Goal: Task Accomplishment & Management: Use online tool/utility

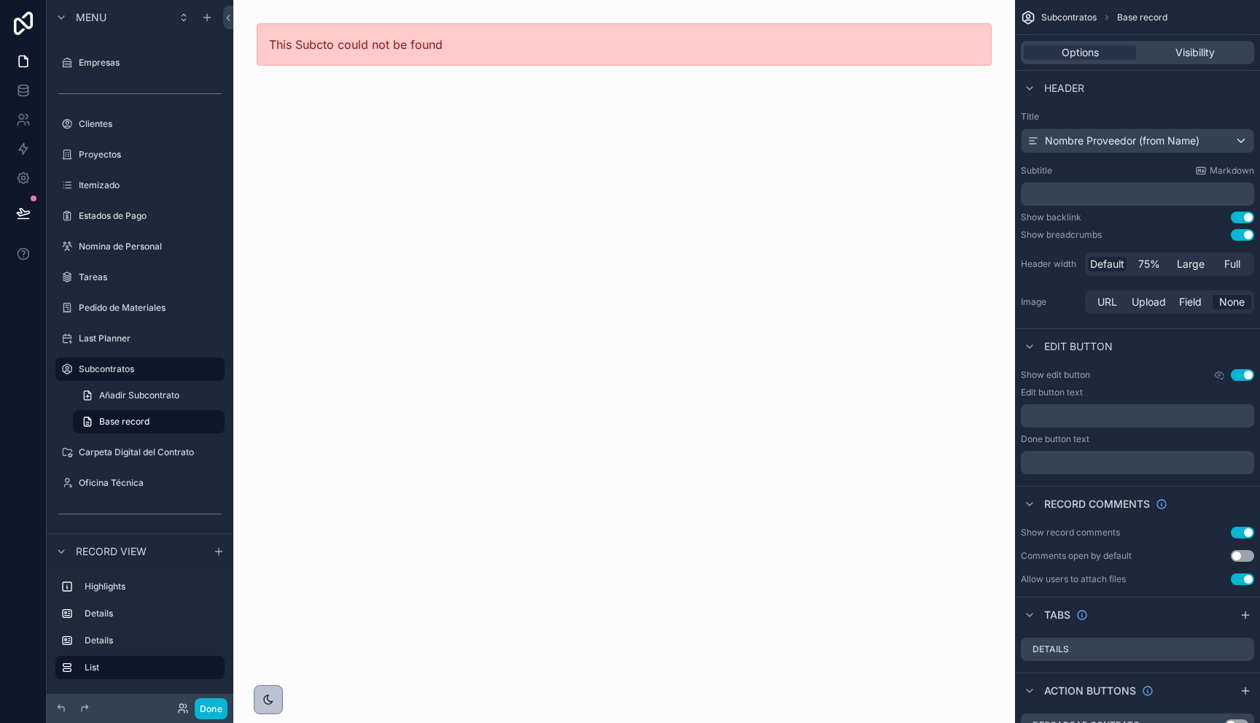
scroll to position [52, 0]
click at [109, 179] on label "Itemizado" at bounding box center [137, 185] width 117 height 12
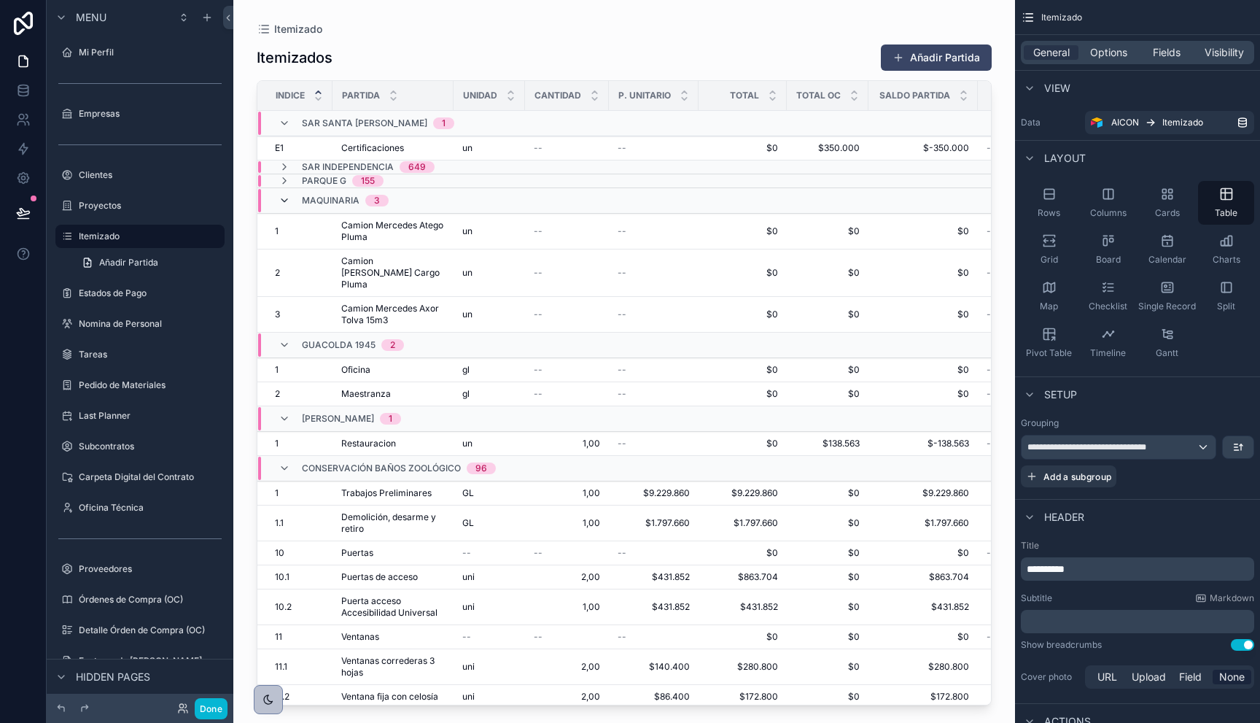
click at [287, 198] on icon "scrollable content" at bounding box center [285, 201] width 12 height 12
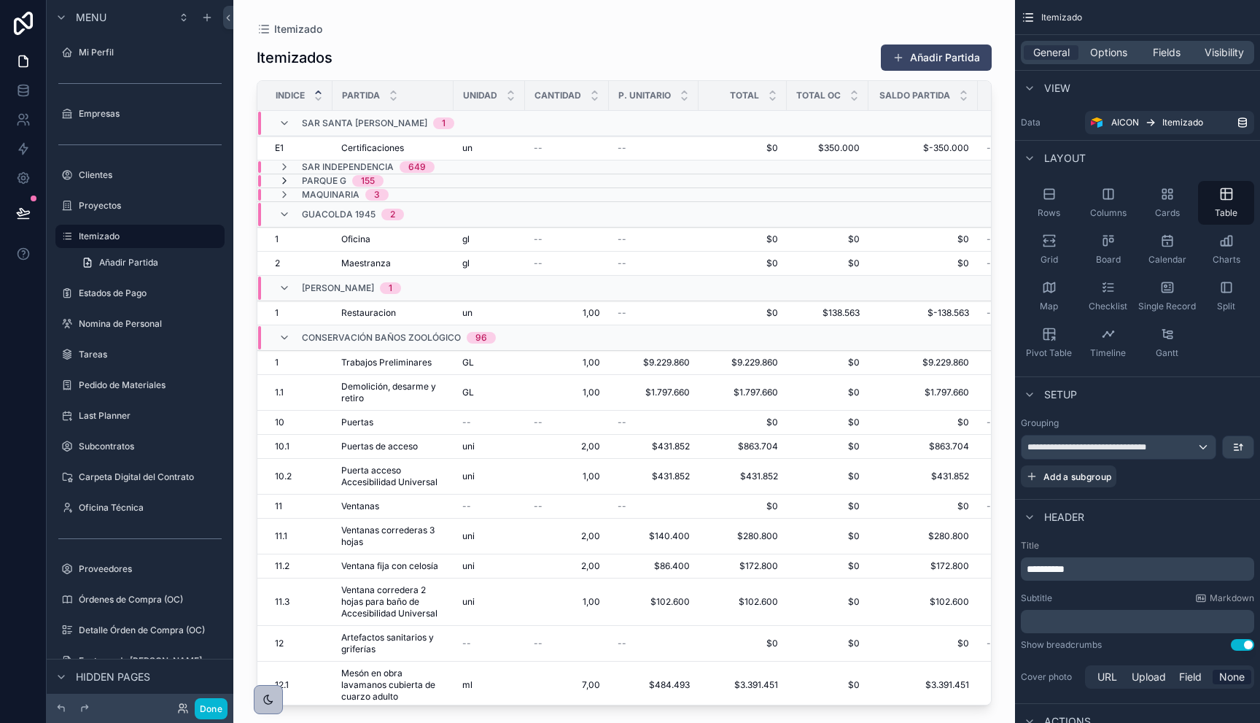
click at [285, 178] on icon "scrollable content" at bounding box center [285, 181] width 12 height 12
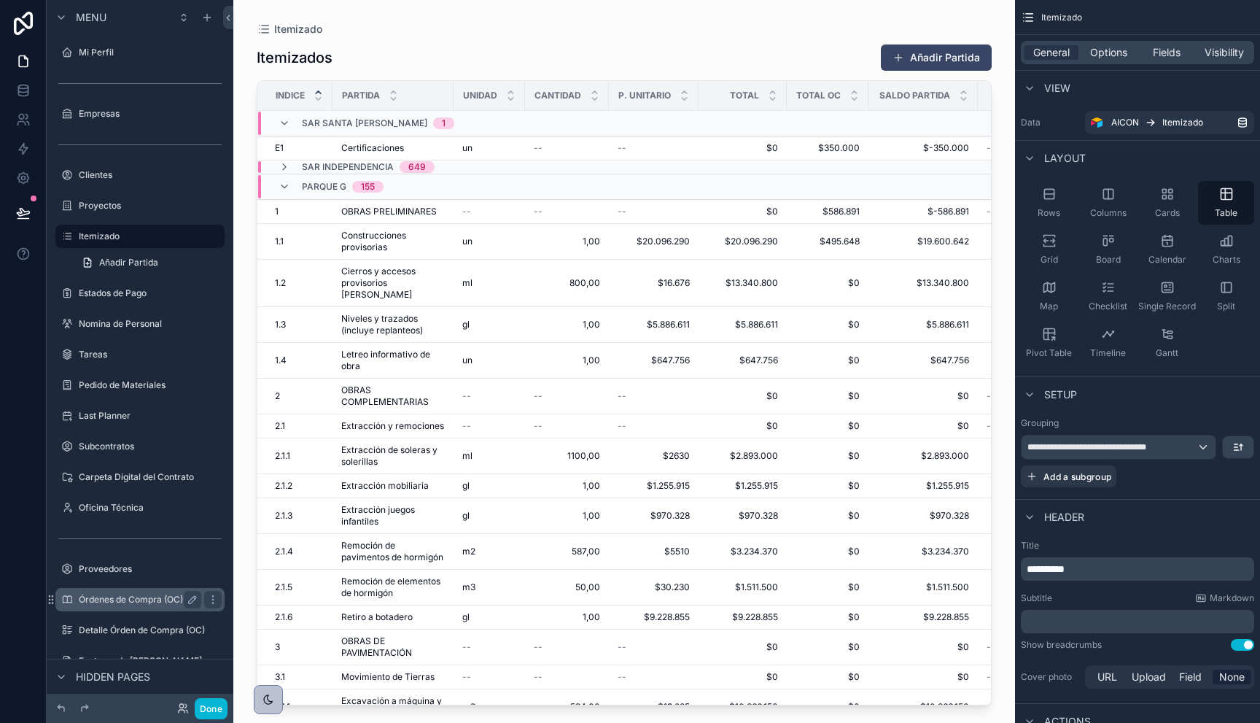
click at [110, 601] on label "Órdenes de Compra (OC)" at bounding box center [137, 600] width 117 height 12
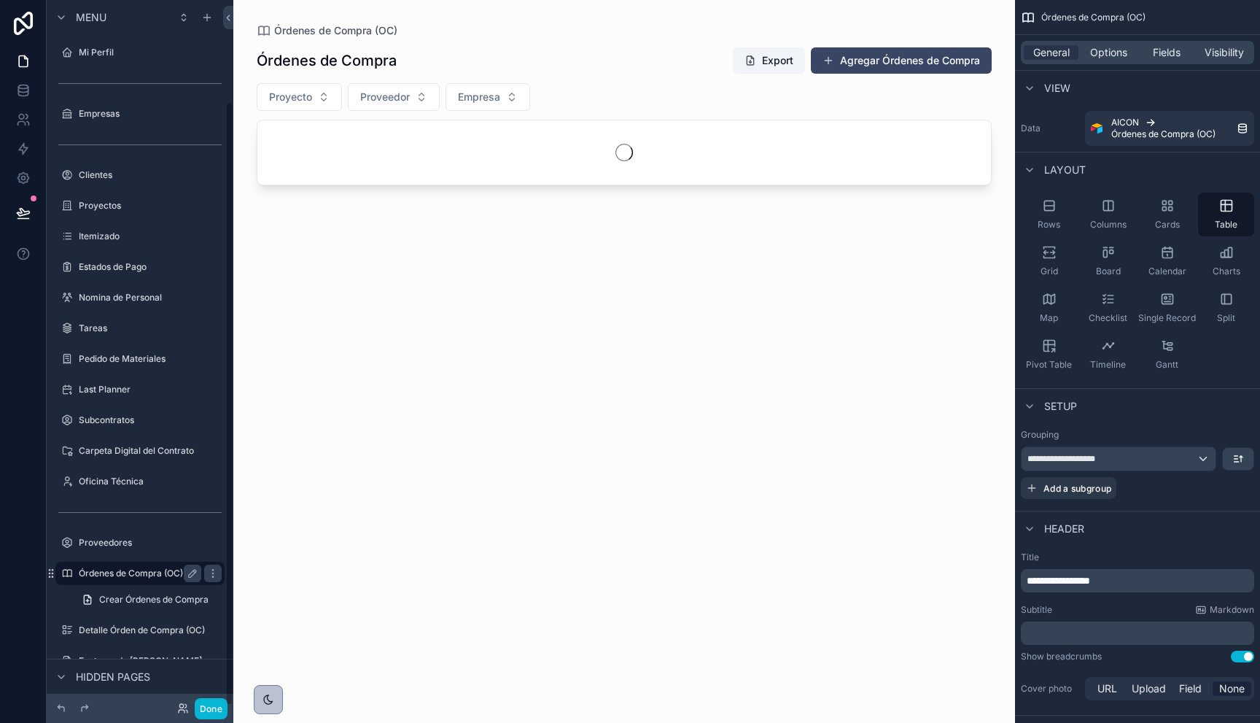
scroll to position [117, 0]
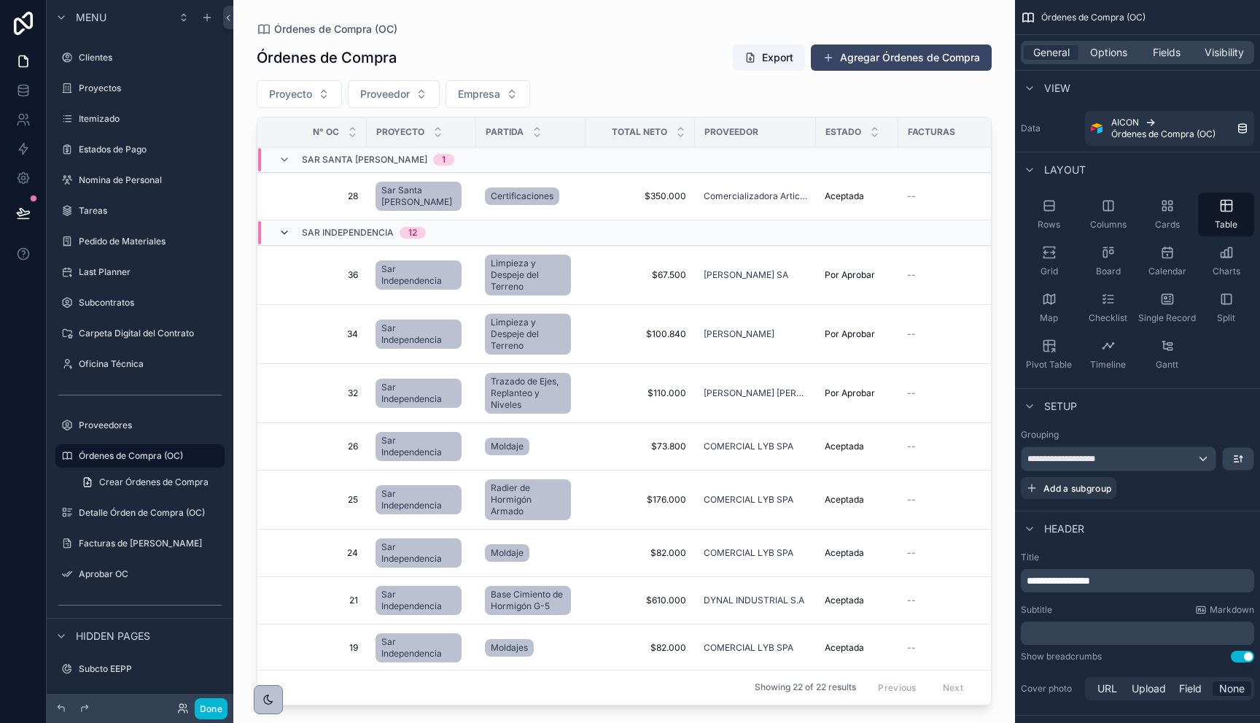
click at [279, 230] on icon "scrollable content" at bounding box center [285, 233] width 12 height 12
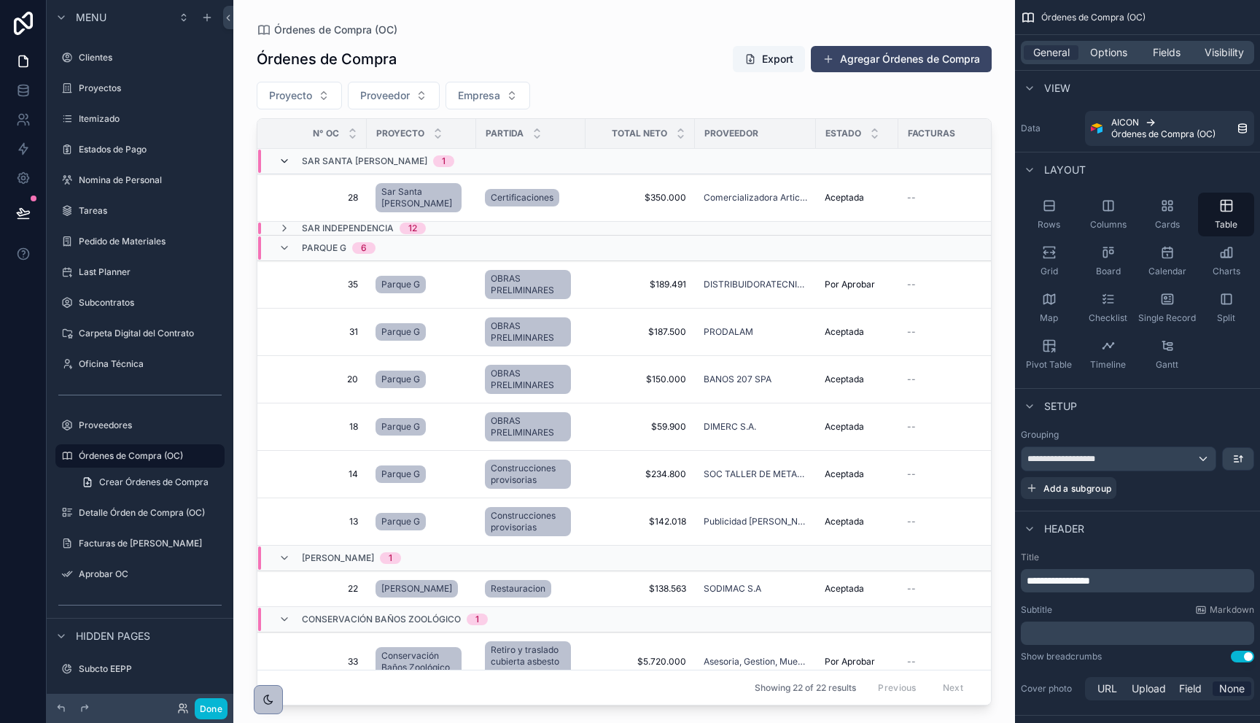
click at [287, 160] on icon "scrollable content" at bounding box center [285, 161] width 12 height 12
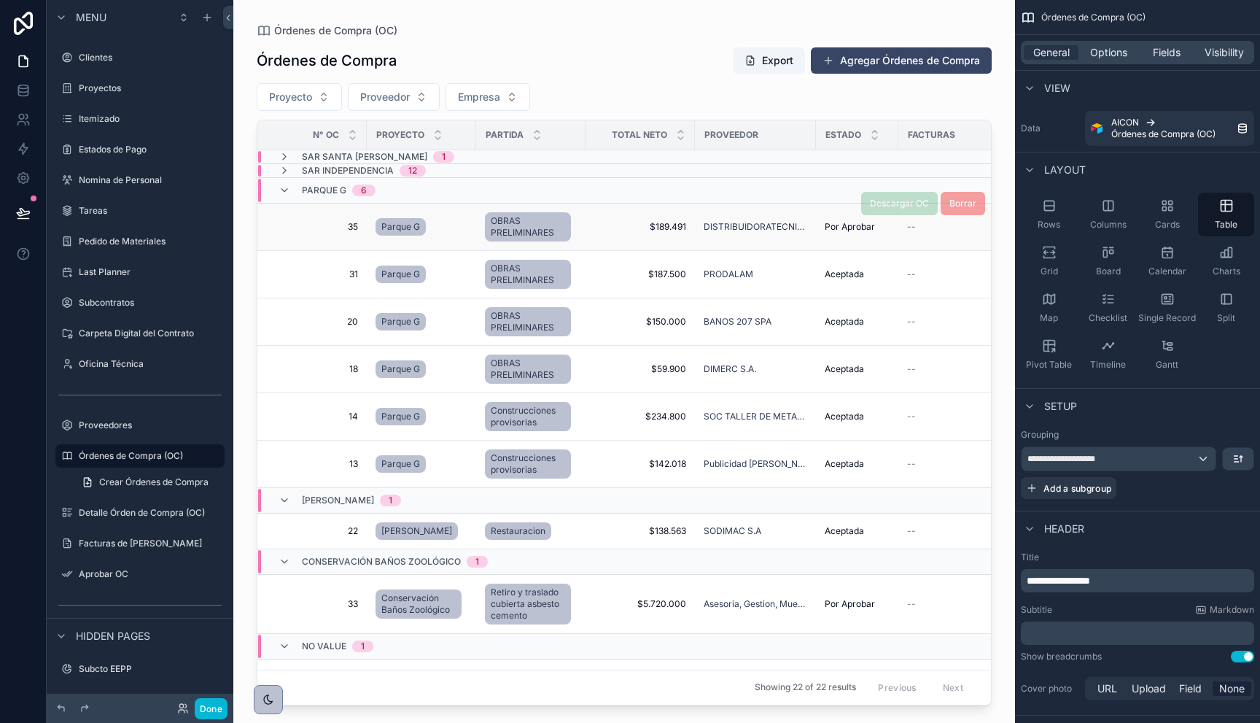
click at [345, 224] on span "35" at bounding box center [316, 227] width 83 height 12
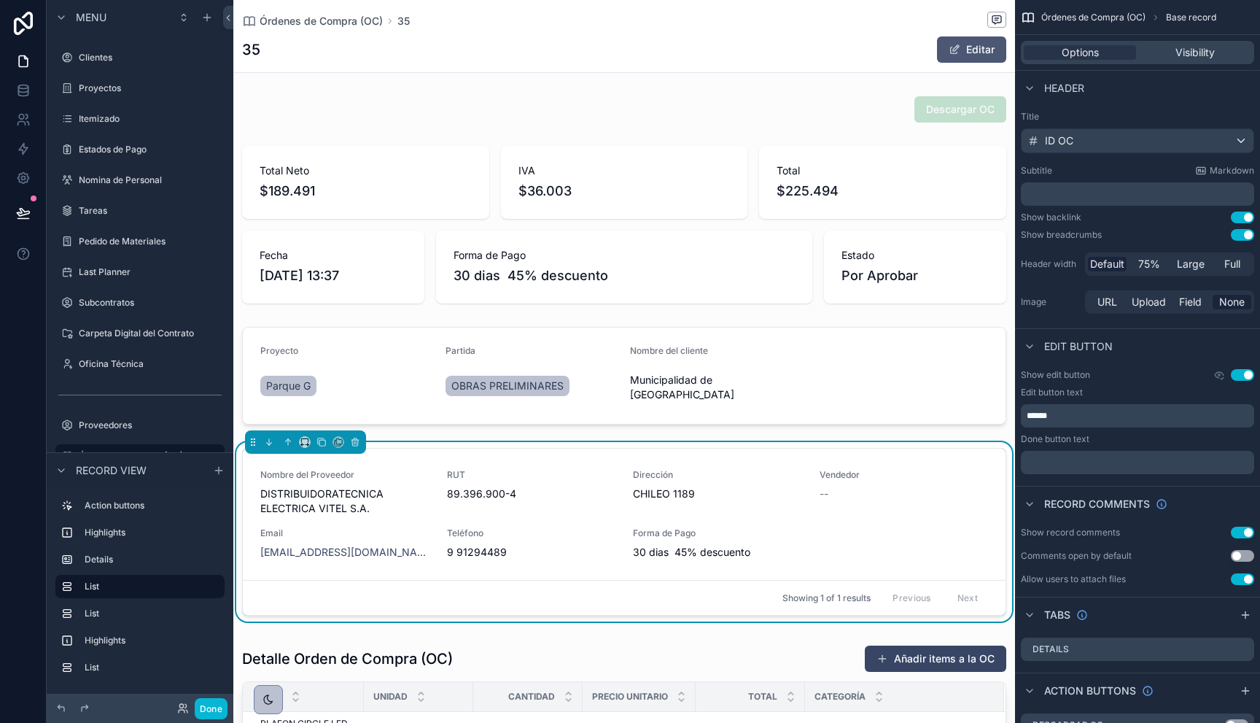
click at [960, 52] on button "Editar" at bounding box center [971, 49] width 69 height 26
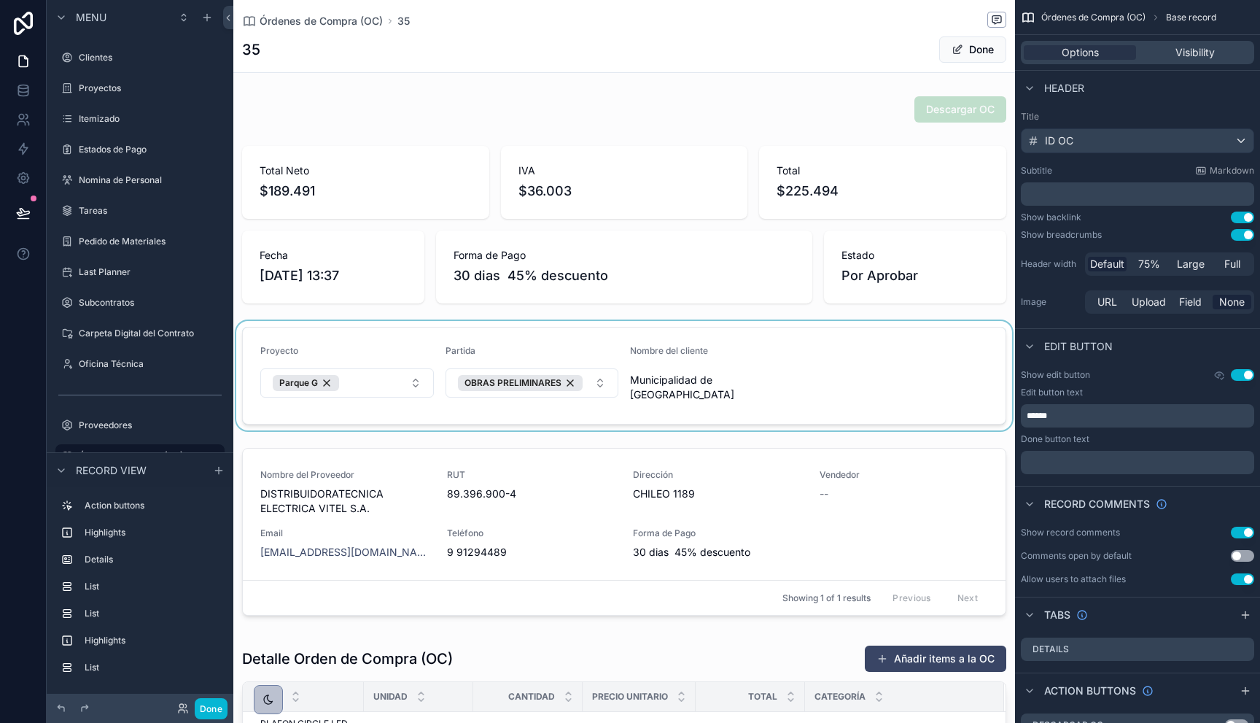
click at [569, 384] on div "scrollable content" at bounding box center [624, 375] width 782 height 109
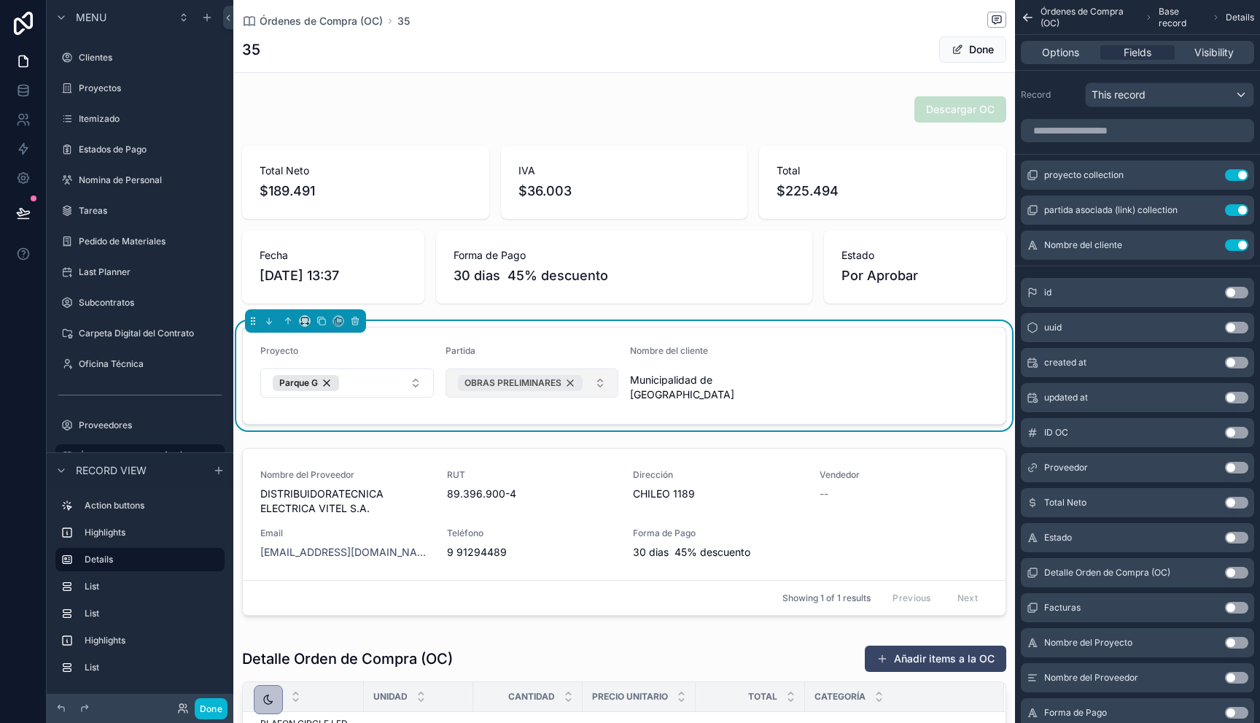
click at [571, 384] on div "OBRAS PRELIMINARES" at bounding box center [520, 383] width 125 height 16
click at [574, 384] on button "Select Button" at bounding box center [533, 380] width 174 height 25
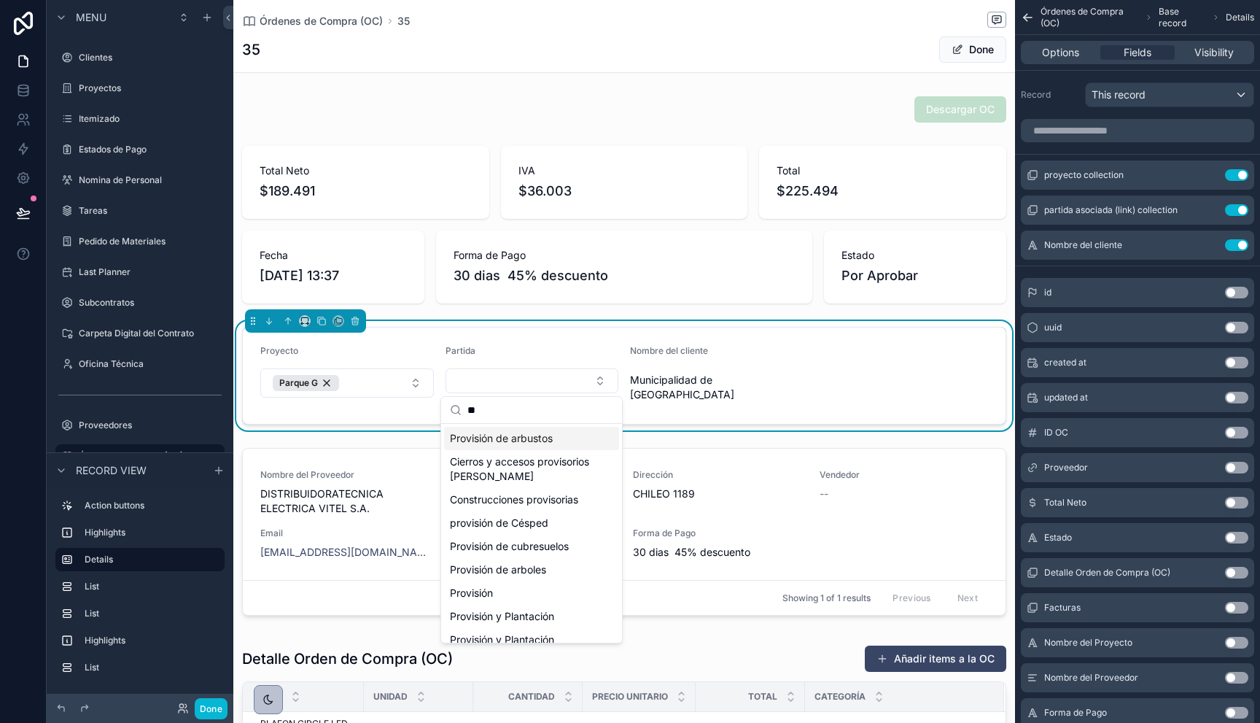
type input "*"
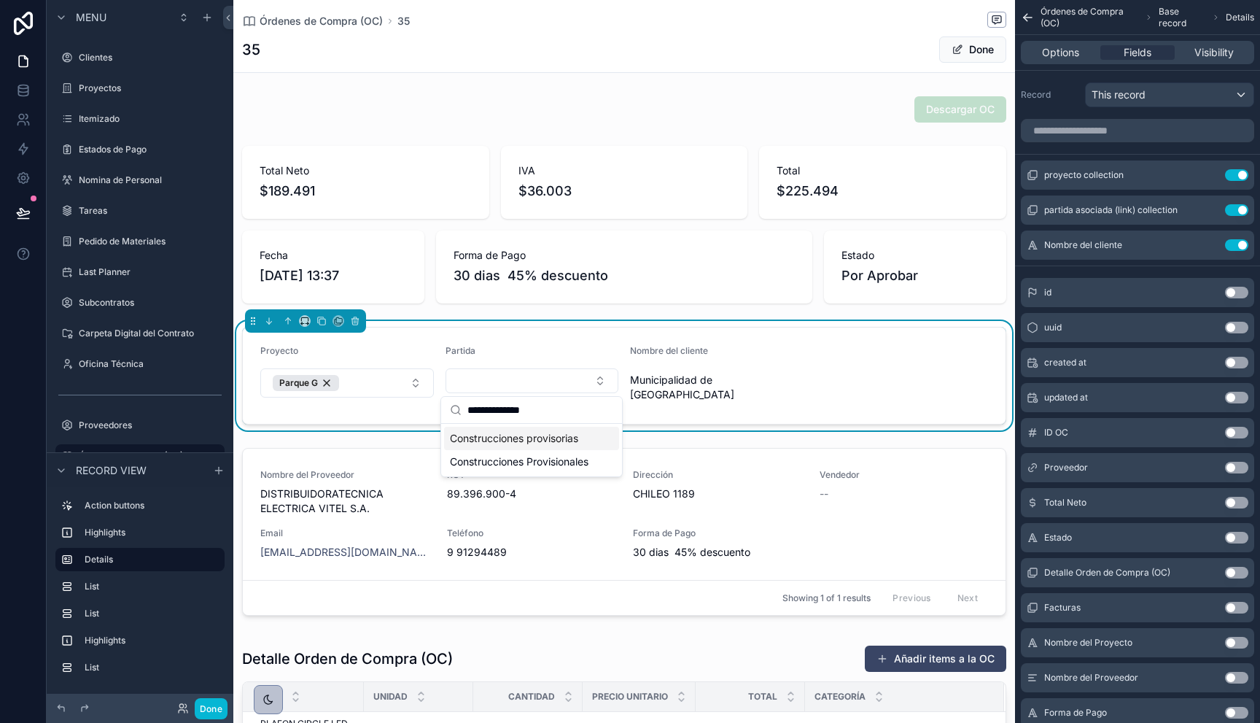
type input "**********"
click at [573, 439] on span "Construcciones provisorias" at bounding box center [514, 438] width 128 height 15
click at [678, 401] on form "Proyecto Parque G Partida Construcciones provisorias Nombre del cliente Municip…" at bounding box center [624, 375] width 763 height 96
click at [960, 48] on span "scrollable content" at bounding box center [958, 50] width 12 height 12
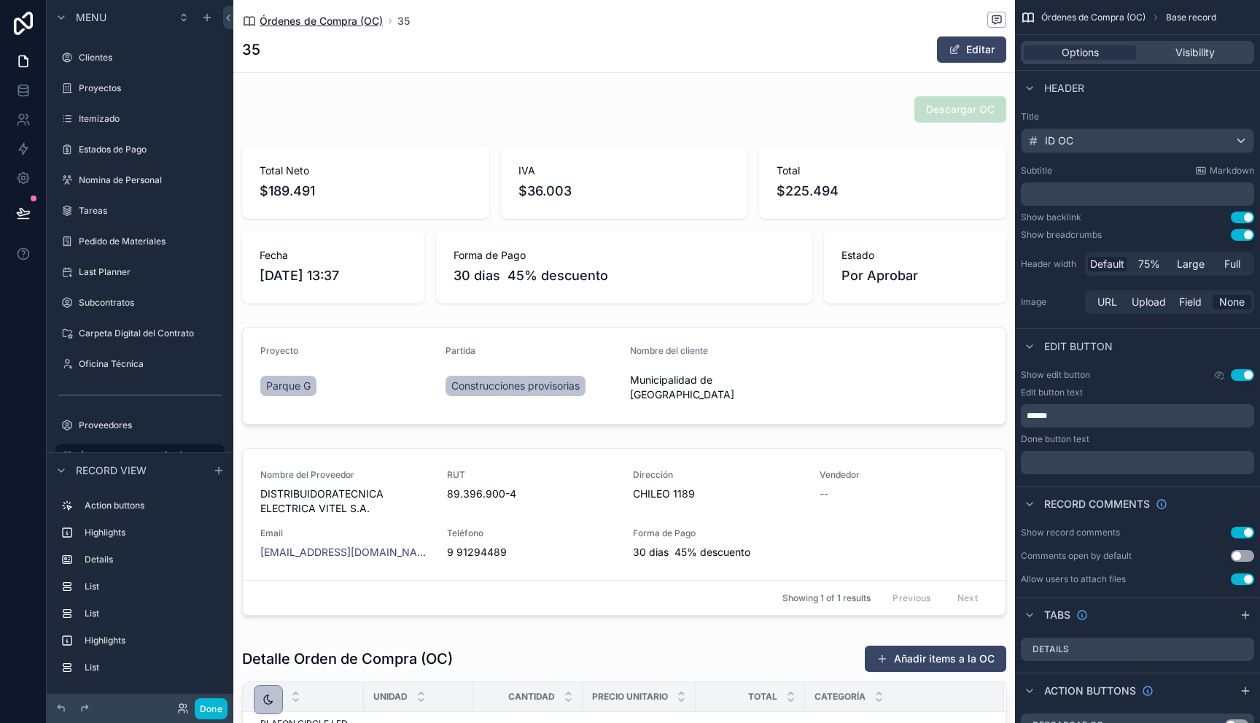
click at [336, 21] on span "Órdenes de Compra (OC)" at bounding box center [321, 21] width 123 height 15
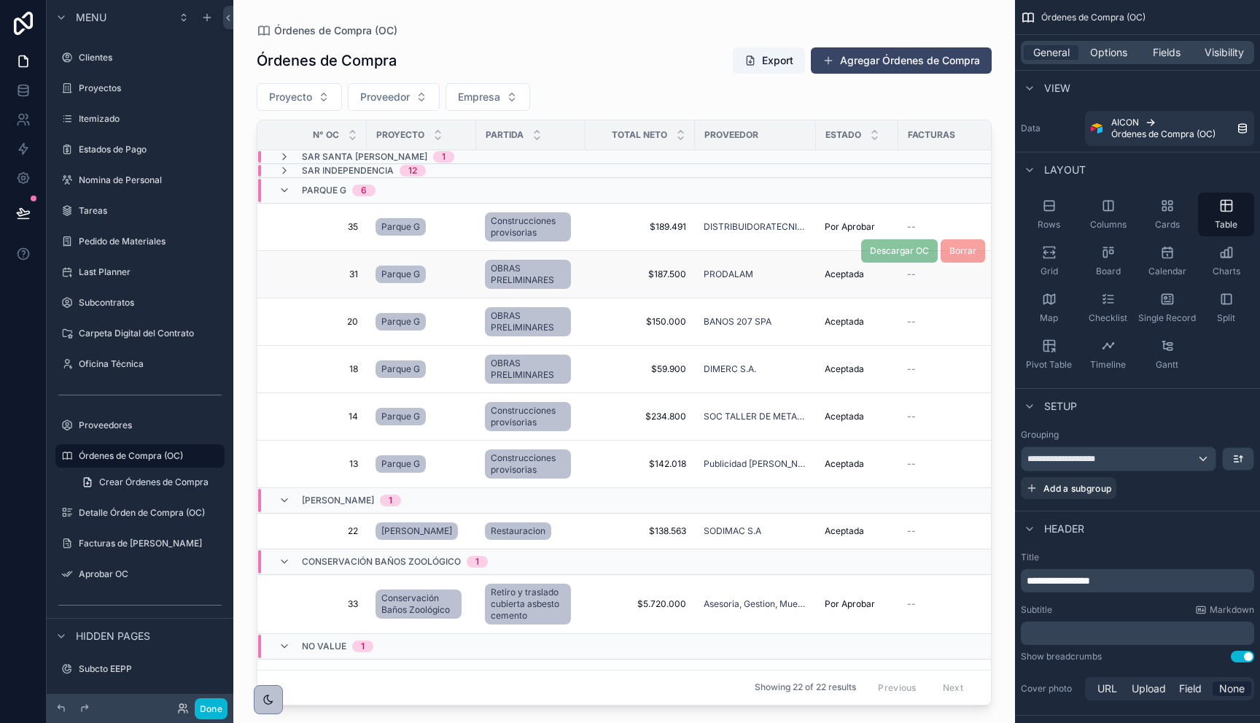
click at [355, 274] on span "31" at bounding box center [316, 274] width 83 height 12
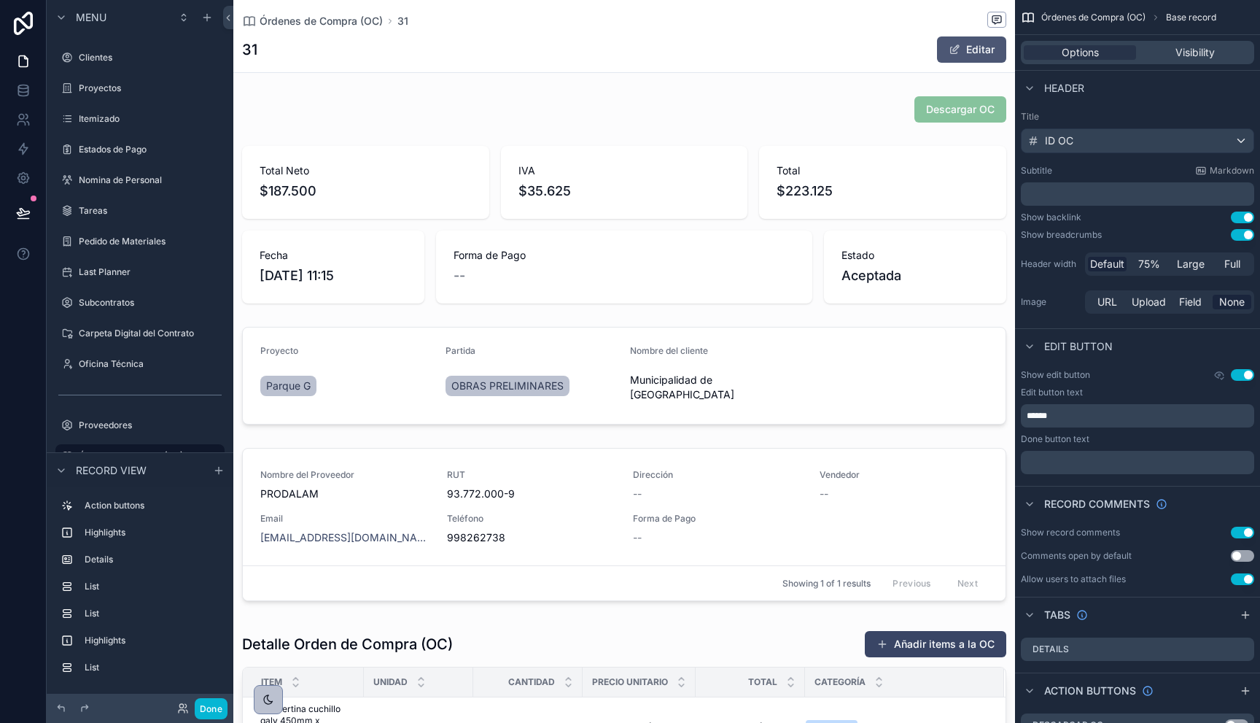
click at [966, 42] on button "Editar" at bounding box center [971, 49] width 69 height 26
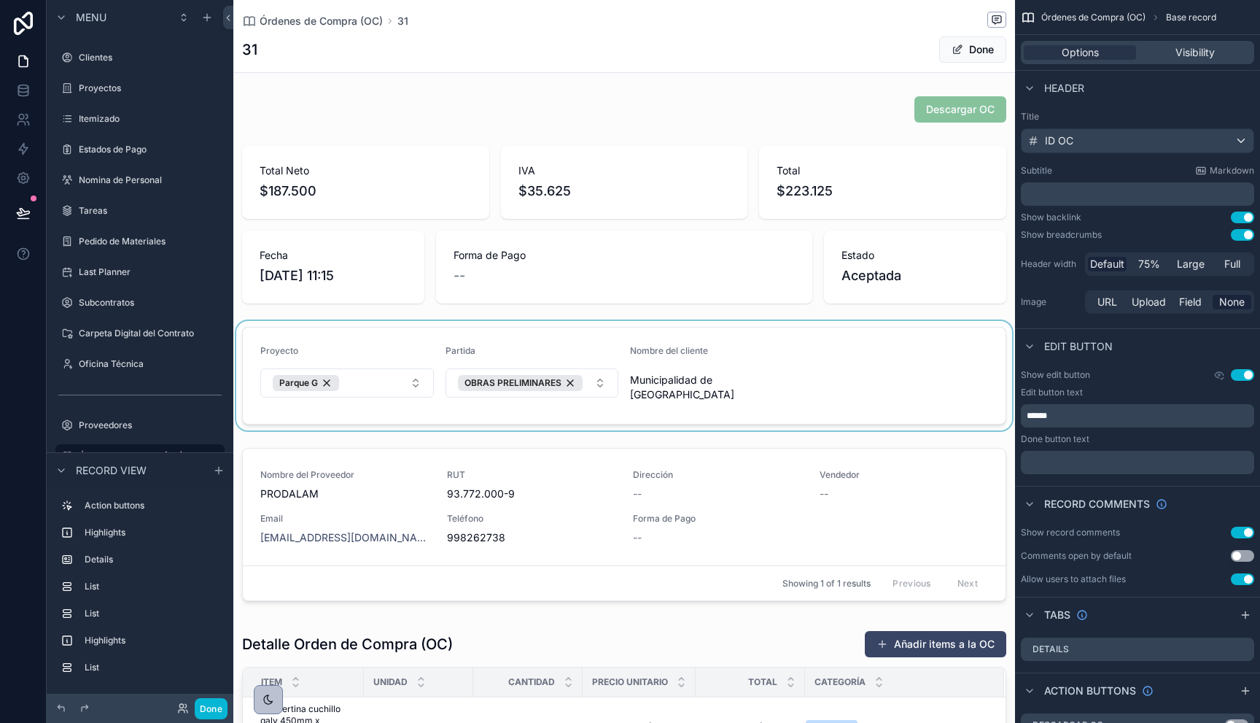
click at [572, 384] on div "scrollable content" at bounding box center [624, 375] width 782 height 109
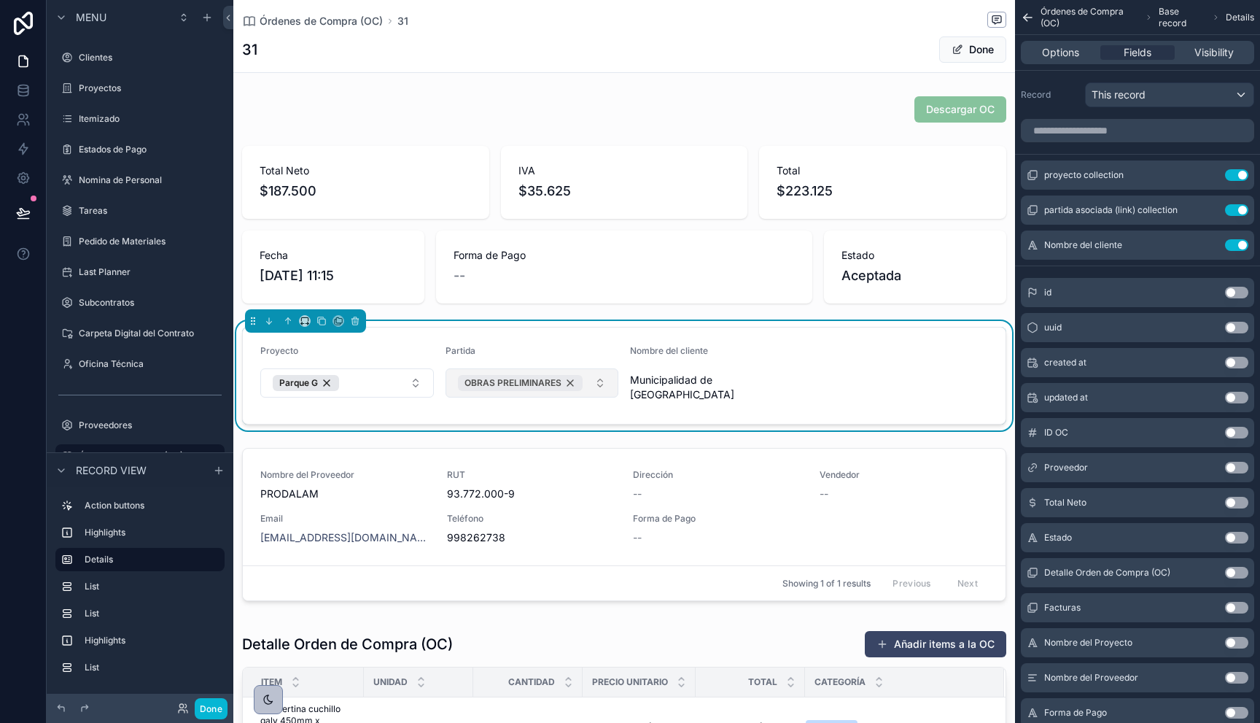
click at [568, 384] on div "OBRAS PRELIMINARES" at bounding box center [520, 383] width 125 height 16
click at [559, 381] on button "Select Button" at bounding box center [533, 380] width 174 height 25
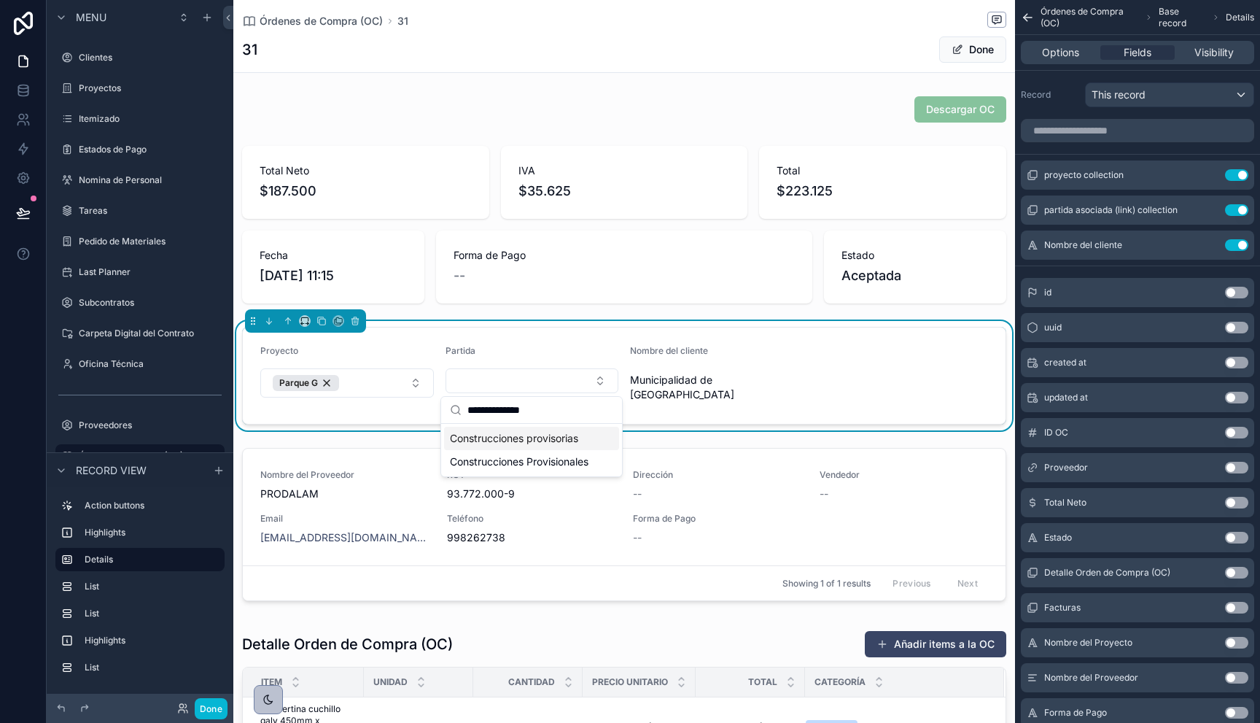
type input "**********"
click at [559, 438] on span "Construcciones provisorias" at bounding box center [514, 438] width 128 height 15
click at [956, 53] on span "scrollable content" at bounding box center [958, 50] width 12 height 12
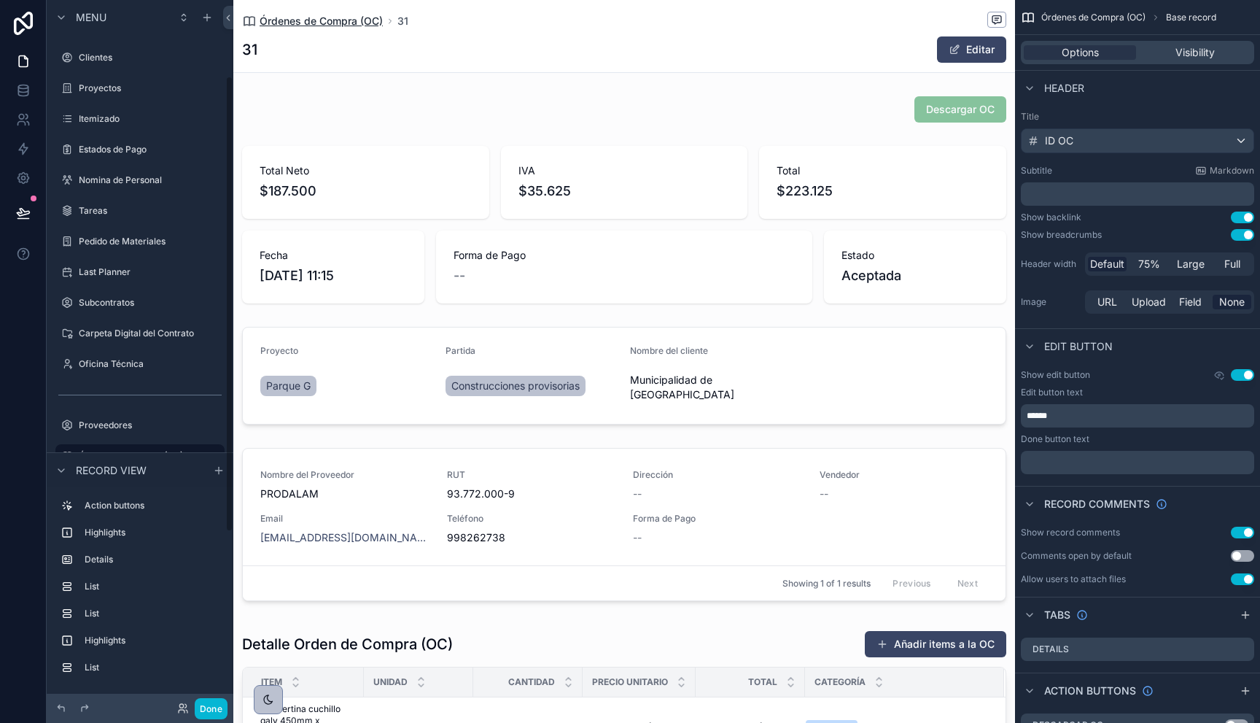
click at [276, 21] on span "Órdenes de Compra (OC)" at bounding box center [321, 21] width 123 height 15
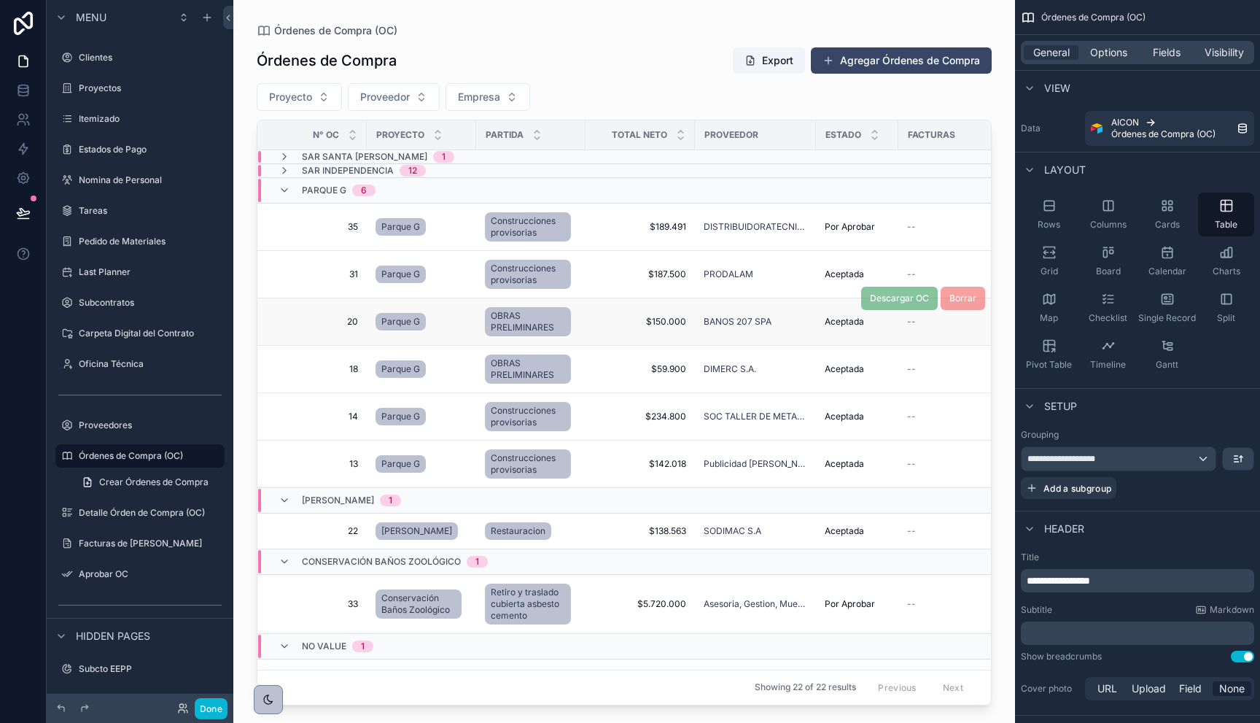
click at [346, 322] on span "20" at bounding box center [316, 322] width 83 height 12
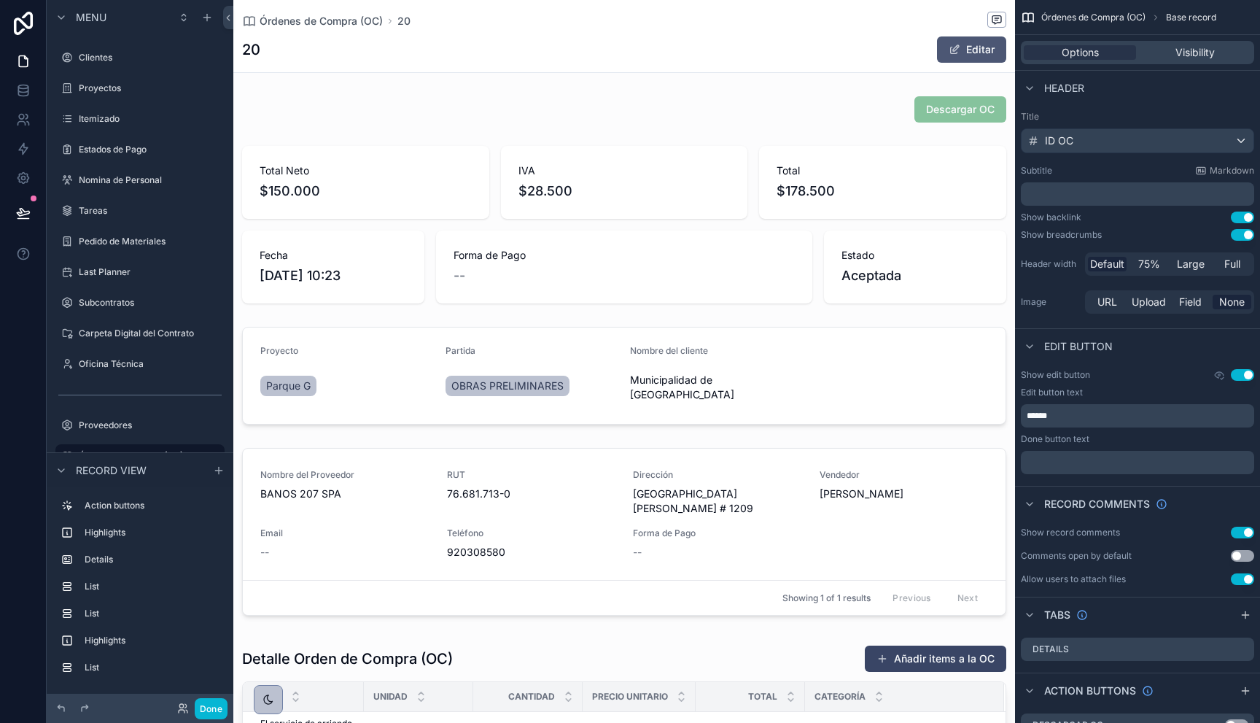
click at [976, 55] on button "Editar" at bounding box center [971, 49] width 69 height 26
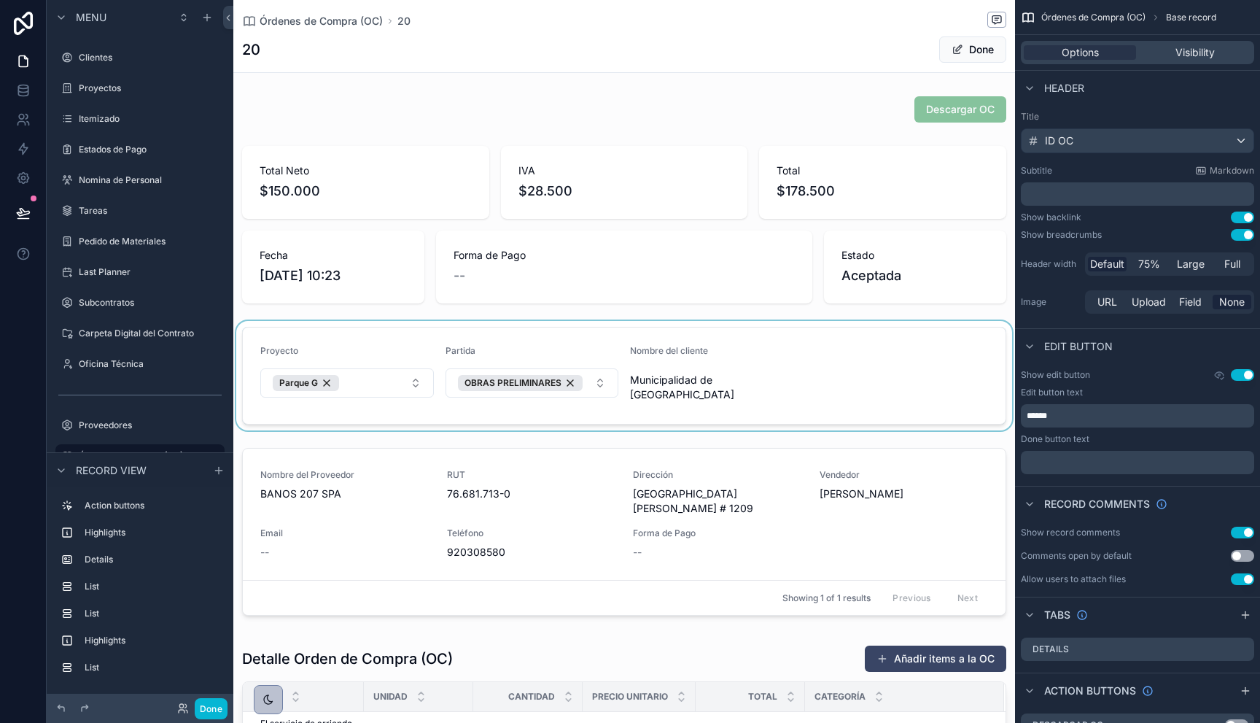
click at [570, 384] on div "scrollable content" at bounding box center [624, 375] width 782 height 109
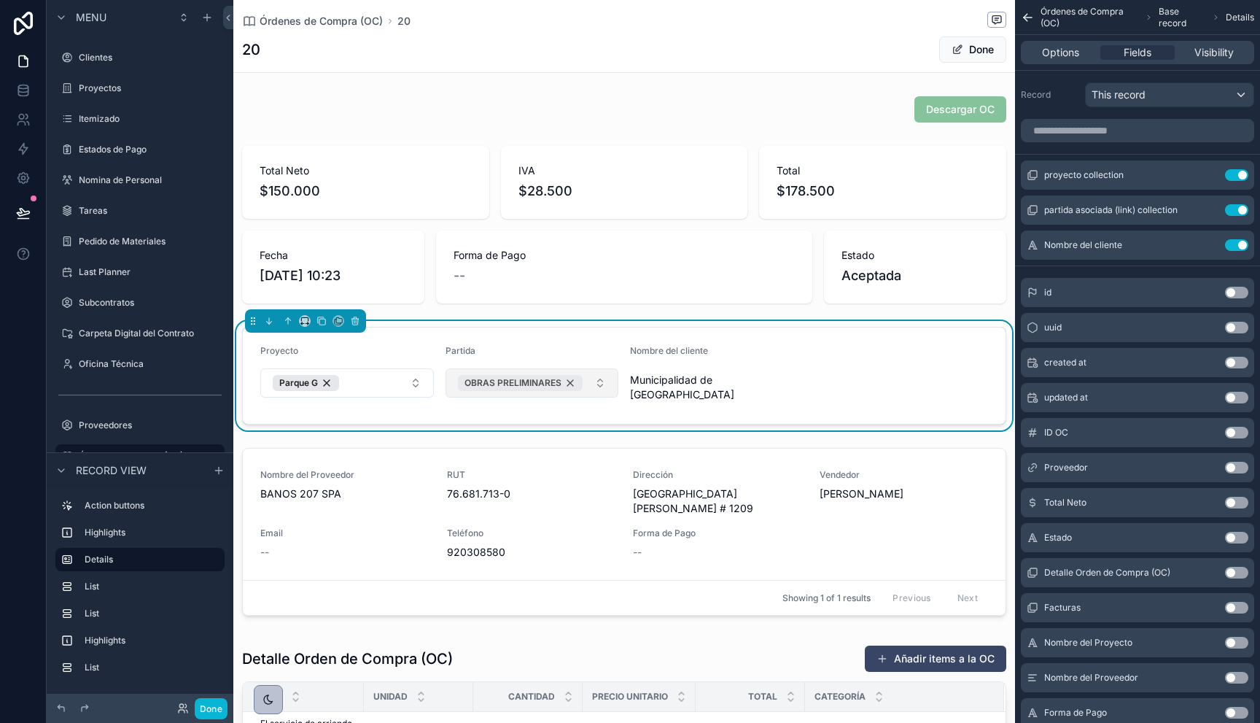
click at [565, 383] on div "OBRAS PRELIMINARES" at bounding box center [520, 383] width 125 height 16
click at [558, 382] on button "Select Button" at bounding box center [533, 380] width 174 height 25
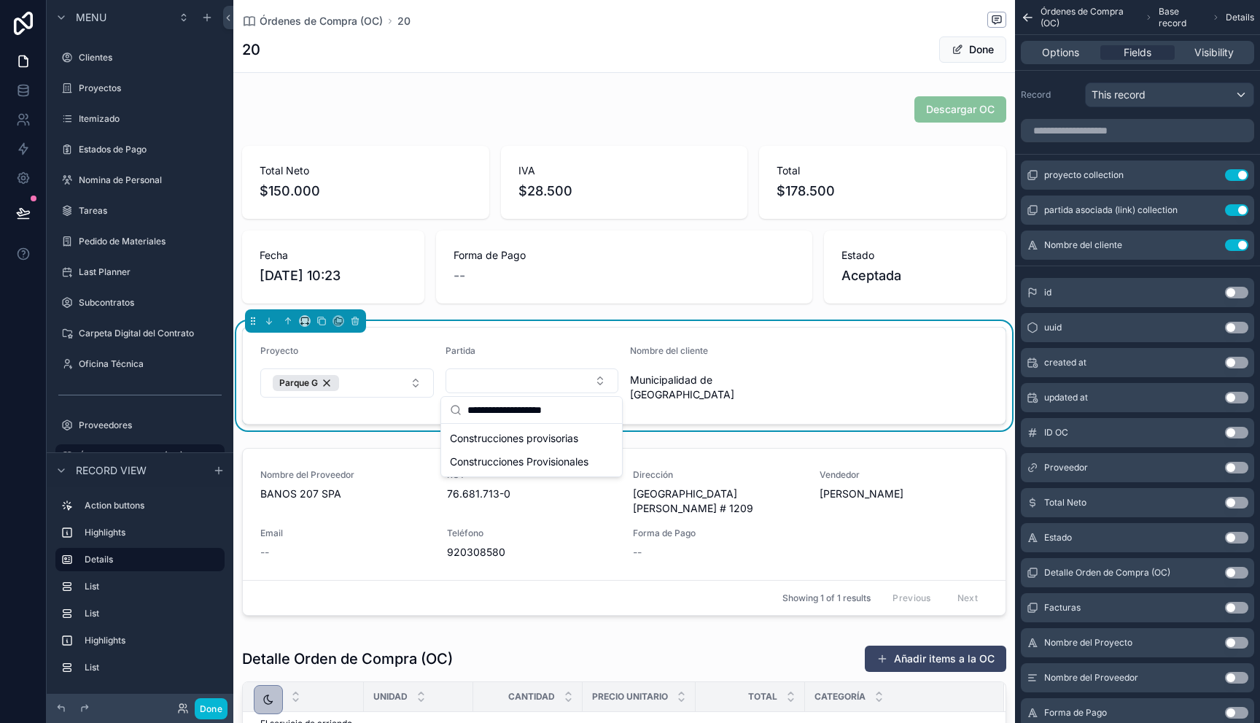
type input "**********"
click at [524, 432] on span "Construcciones provisorias" at bounding box center [514, 438] width 128 height 15
click at [650, 342] on form "Proyecto Parque G Partida Construcciones provisorias Nombre del cliente Municip…" at bounding box center [624, 375] width 763 height 96
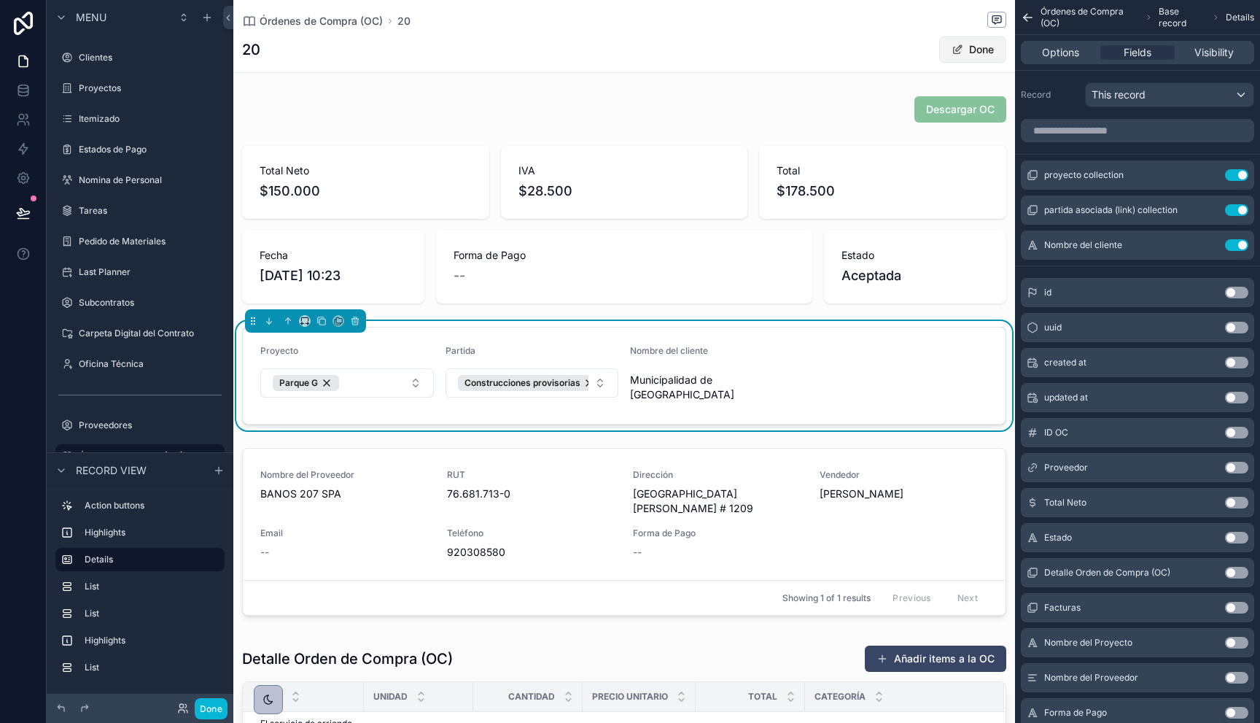
click at [968, 50] on button "Done" at bounding box center [972, 49] width 67 height 26
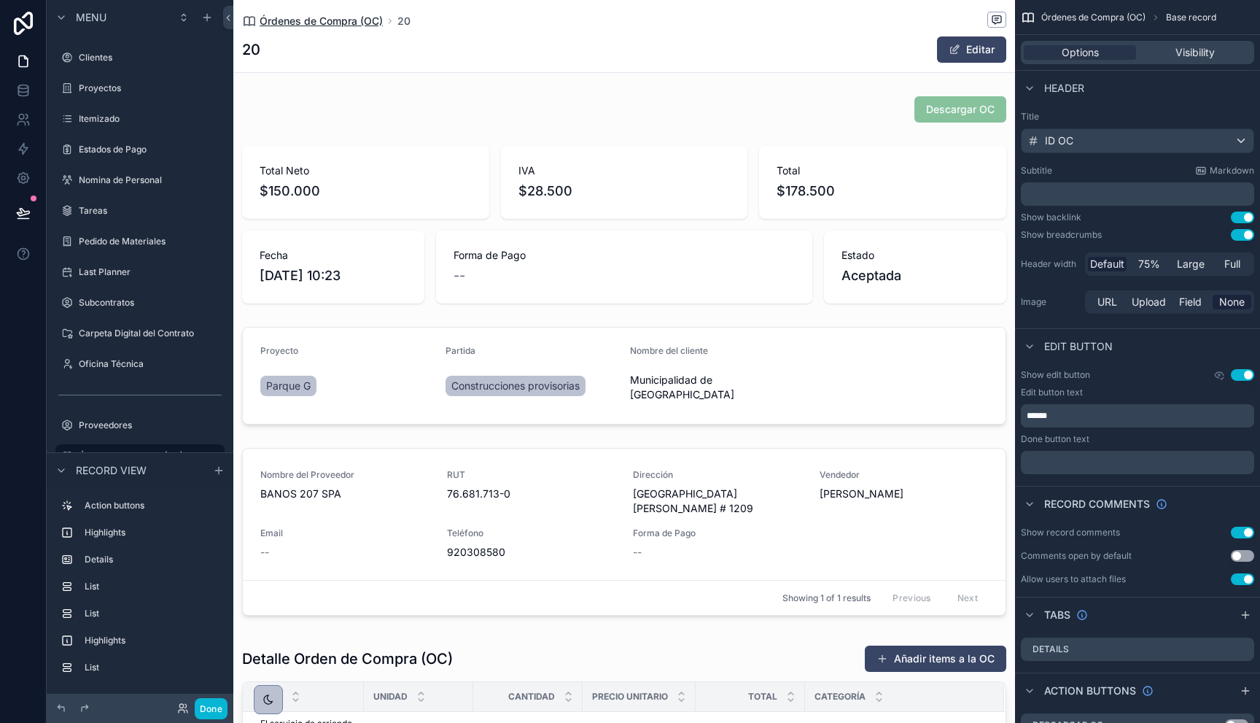
click at [290, 23] on span "Órdenes de Compra (OC)" at bounding box center [321, 21] width 123 height 15
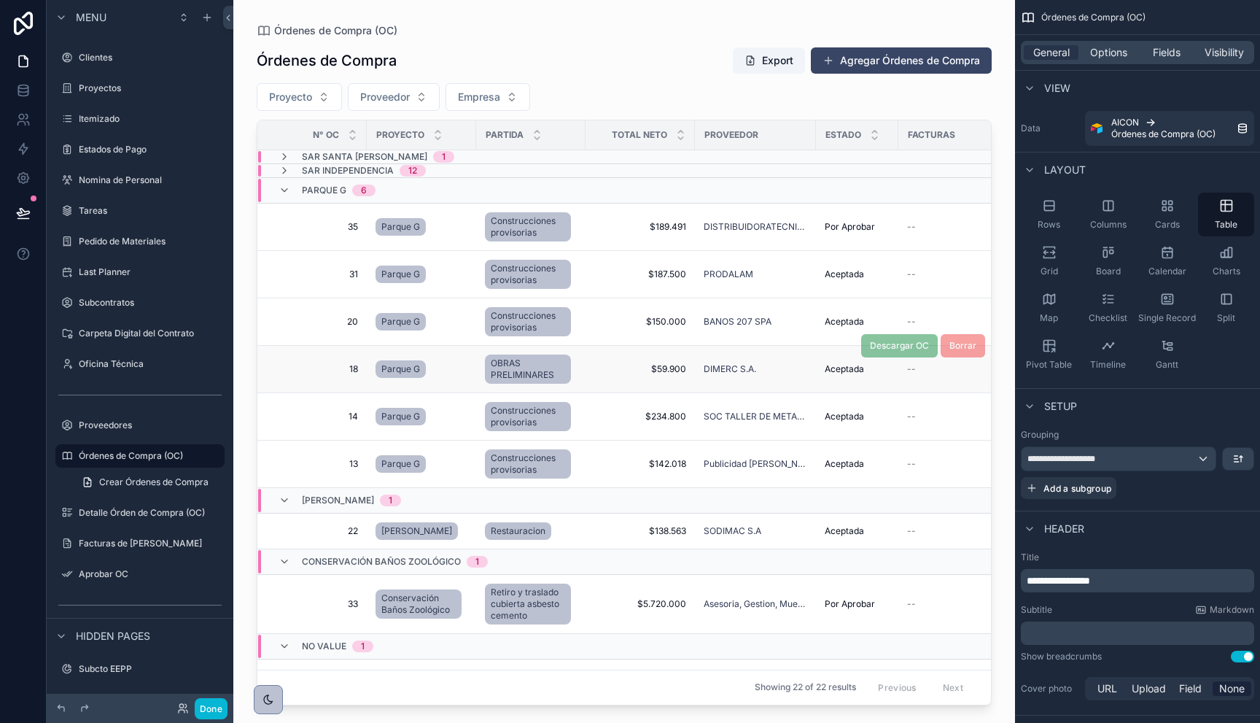
click at [352, 364] on span "18" at bounding box center [316, 369] width 83 height 12
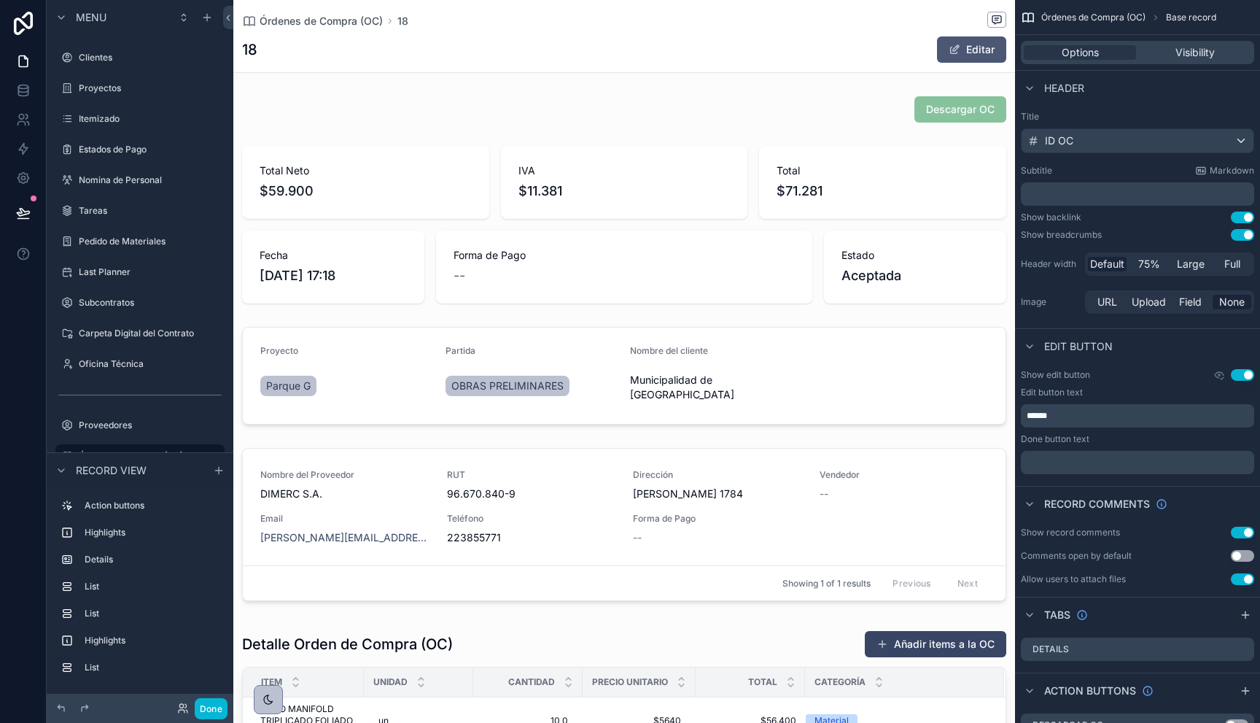
click at [955, 47] on span "scrollable content" at bounding box center [955, 50] width 12 height 12
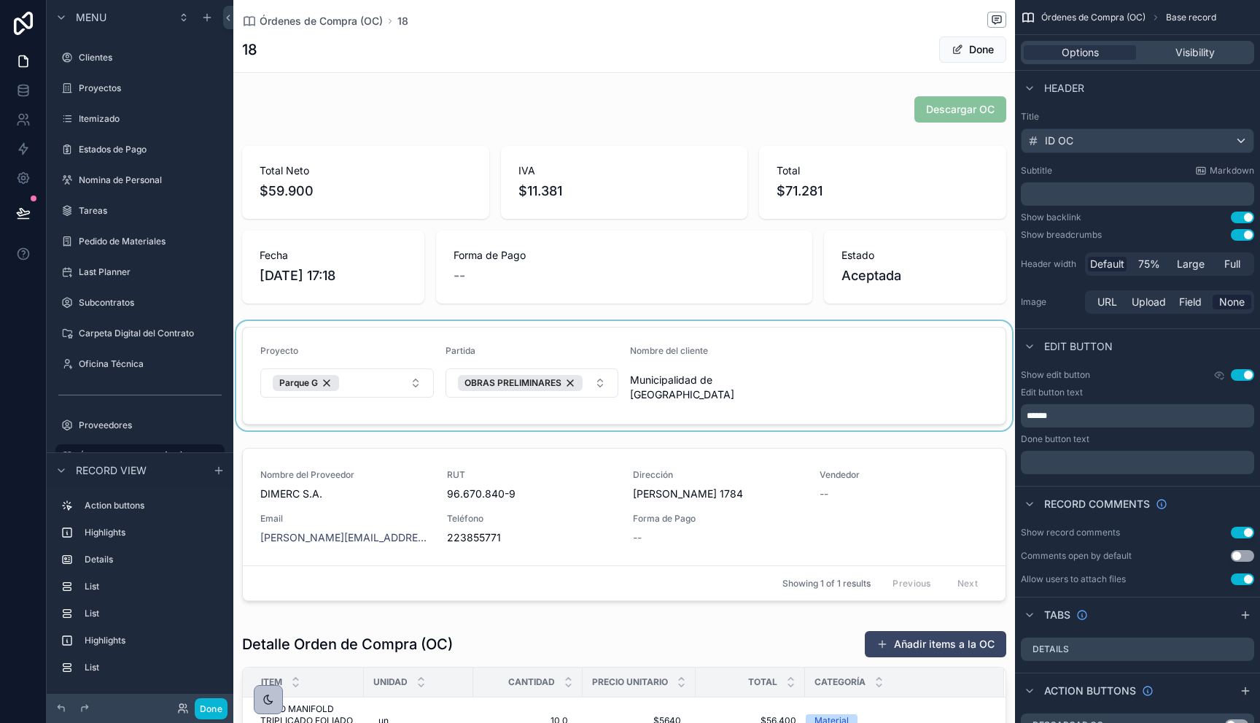
click at [571, 383] on div "scrollable content" at bounding box center [624, 375] width 782 height 109
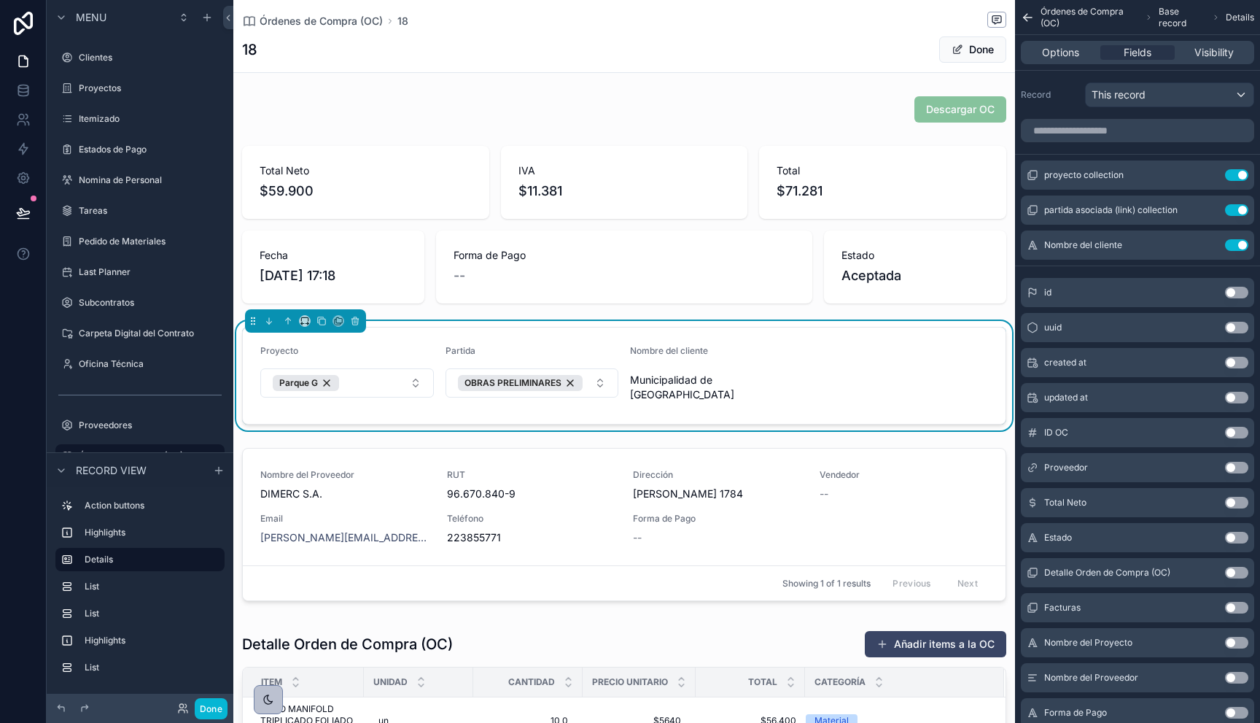
click at [571, 383] on div "OBRAS PRELIMINARES" at bounding box center [520, 383] width 125 height 16
click at [545, 383] on button "Select Button" at bounding box center [533, 380] width 174 height 25
type input "**********"
click at [546, 440] on span "Construcciones provisorias" at bounding box center [514, 438] width 128 height 15
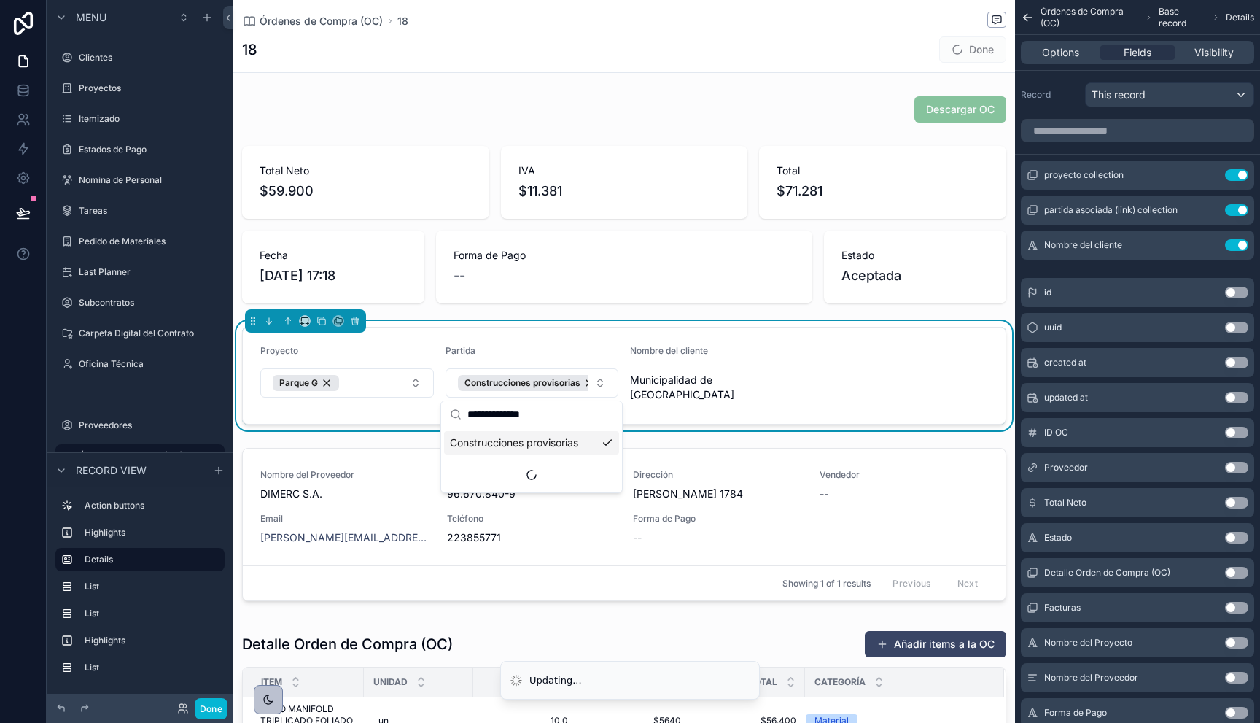
click at [621, 357] on form "Proyecto Parque G Partida Construcciones provisorias Nombre del cliente Municip…" at bounding box center [624, 375] width 763 height 96
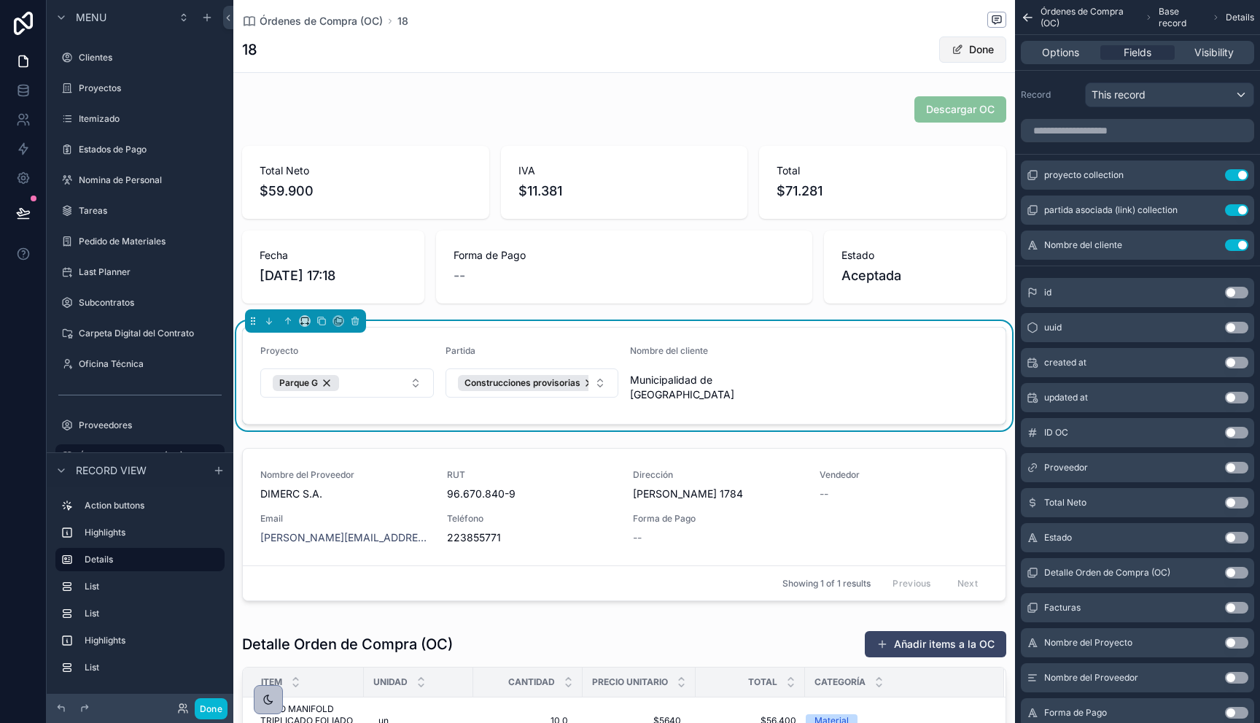
click at [950, 42] on button "Done" at bounding box center [972, 49] width 67 height 26
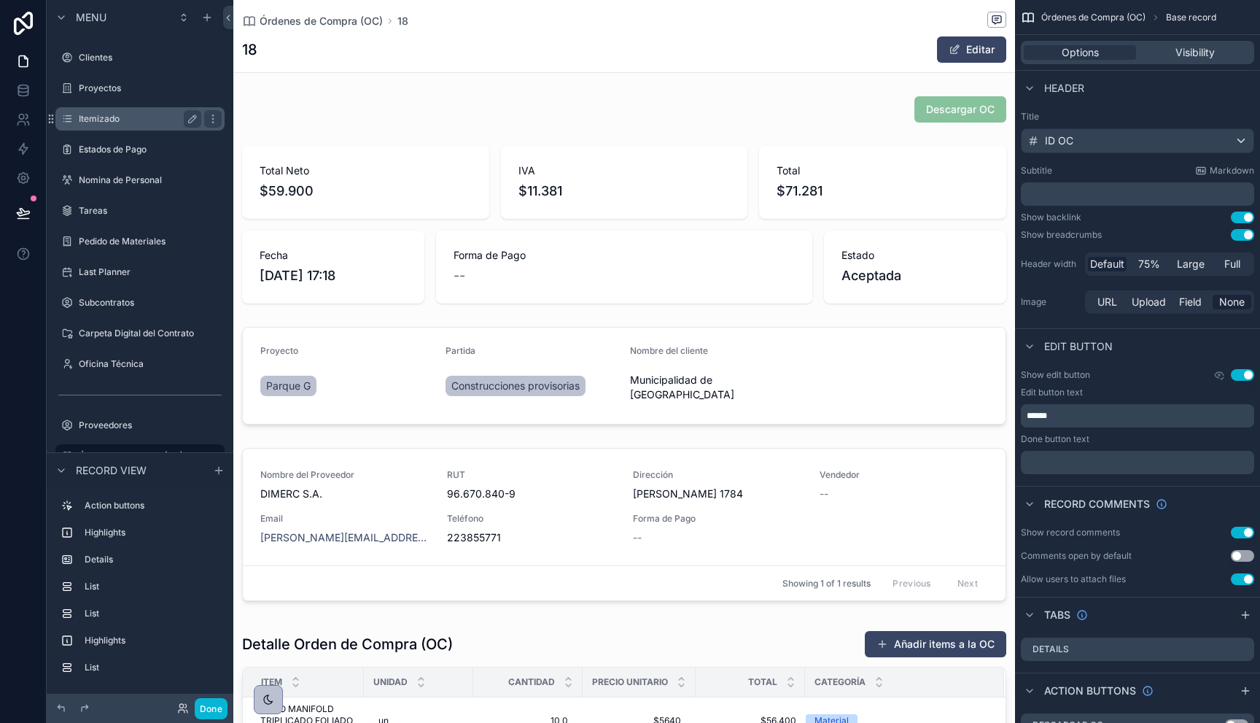
click at [100, 115] on label "Itemizado" at bounding box center [137, 119] width 117 height 12
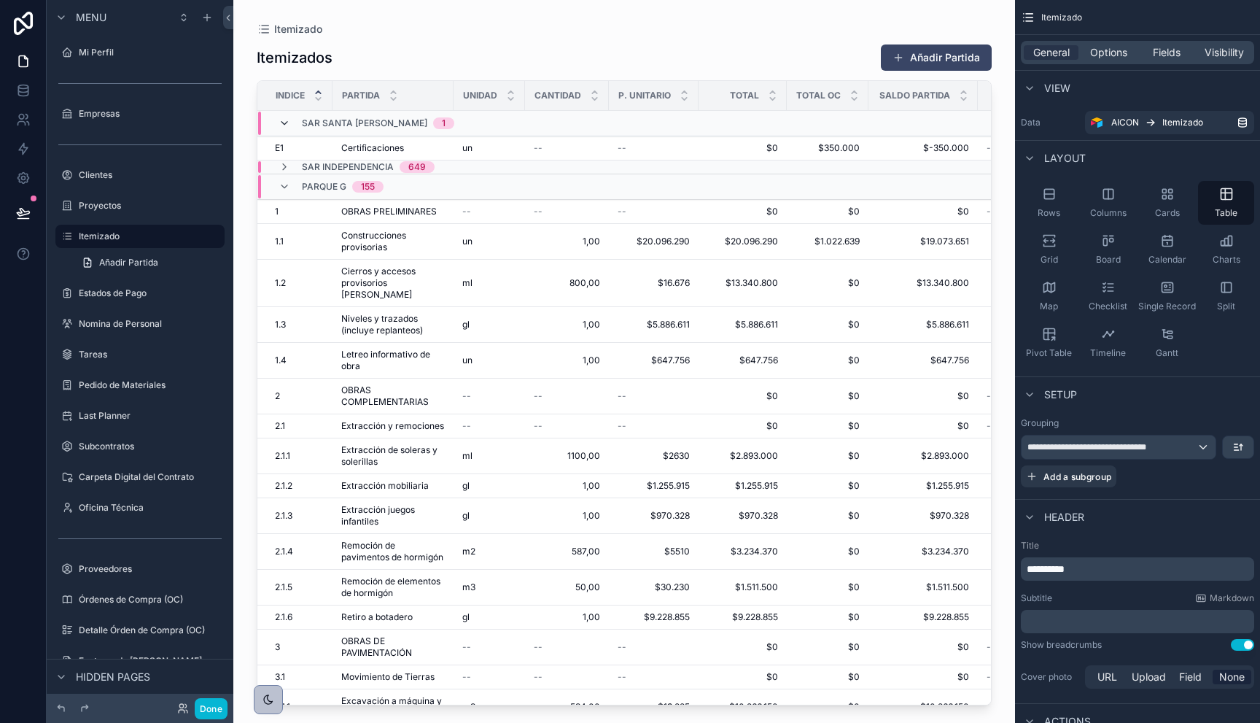
click at [285, 122] on icon "scrollable content" at bounding box center [285, 123] width 12 height 12
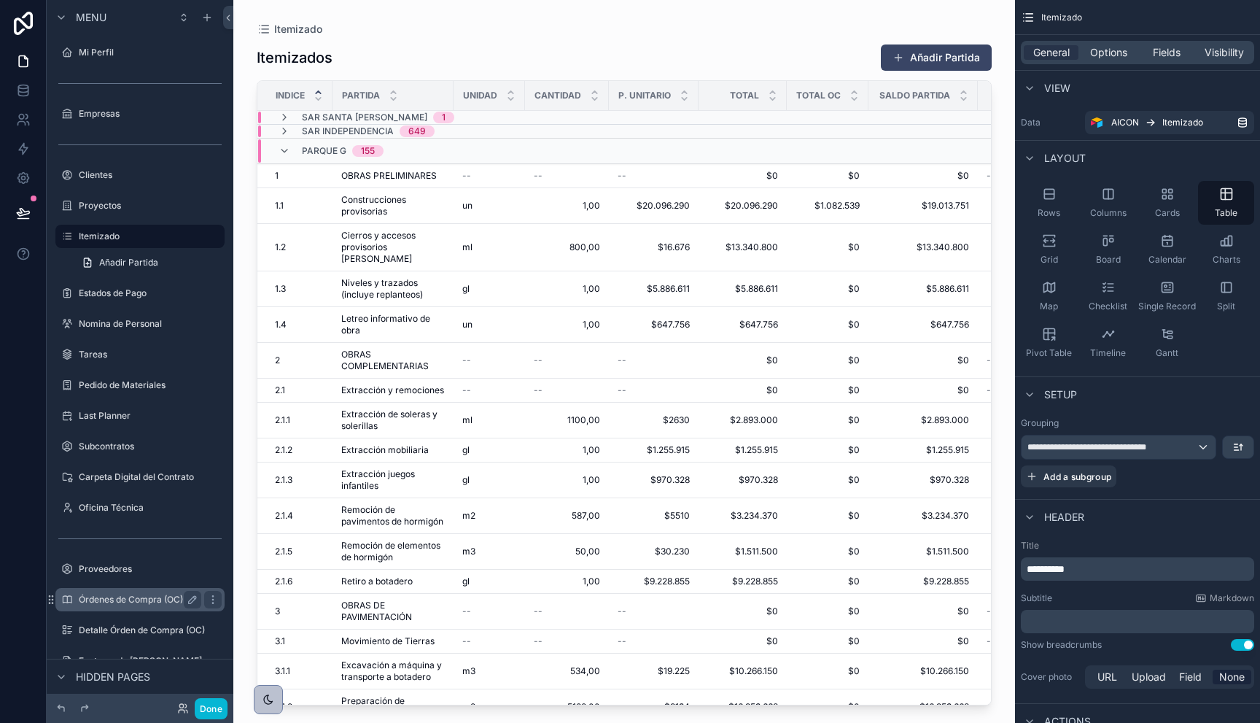
click at [126, 605] on div "Órdenes de Compra (OC)" at bounding box center [140, 600] width 123 height 18
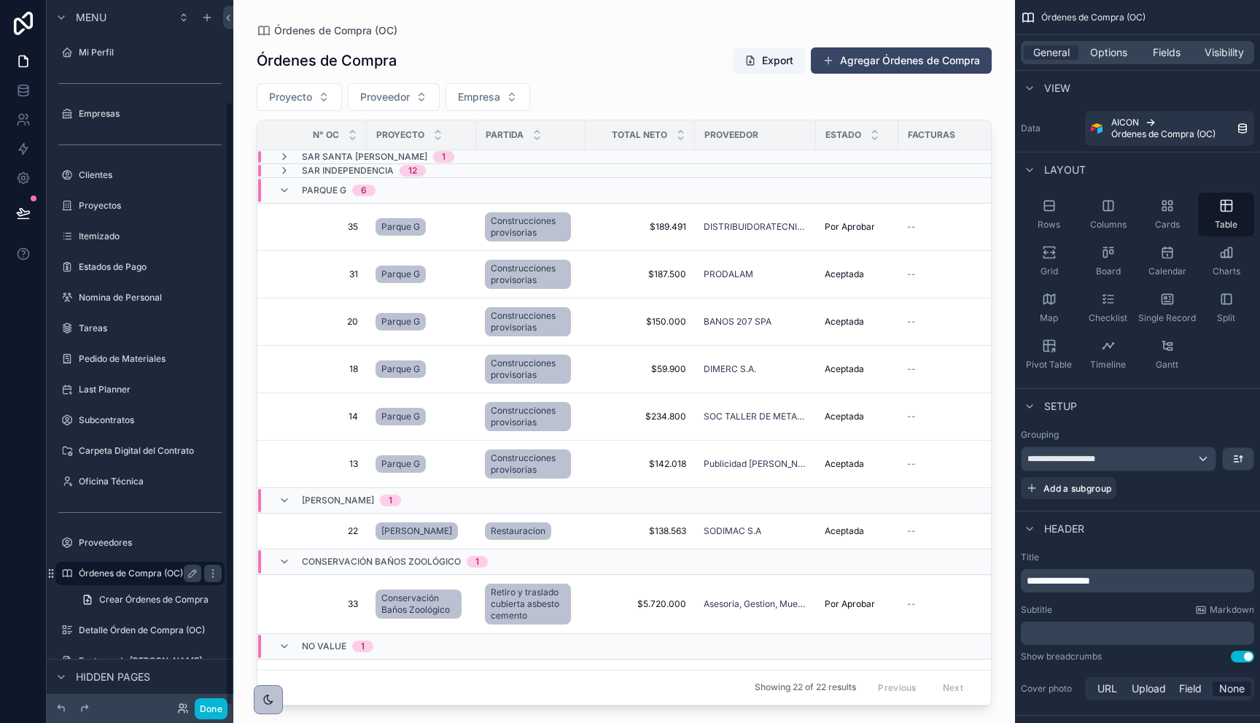
scroll to position [117, 0]
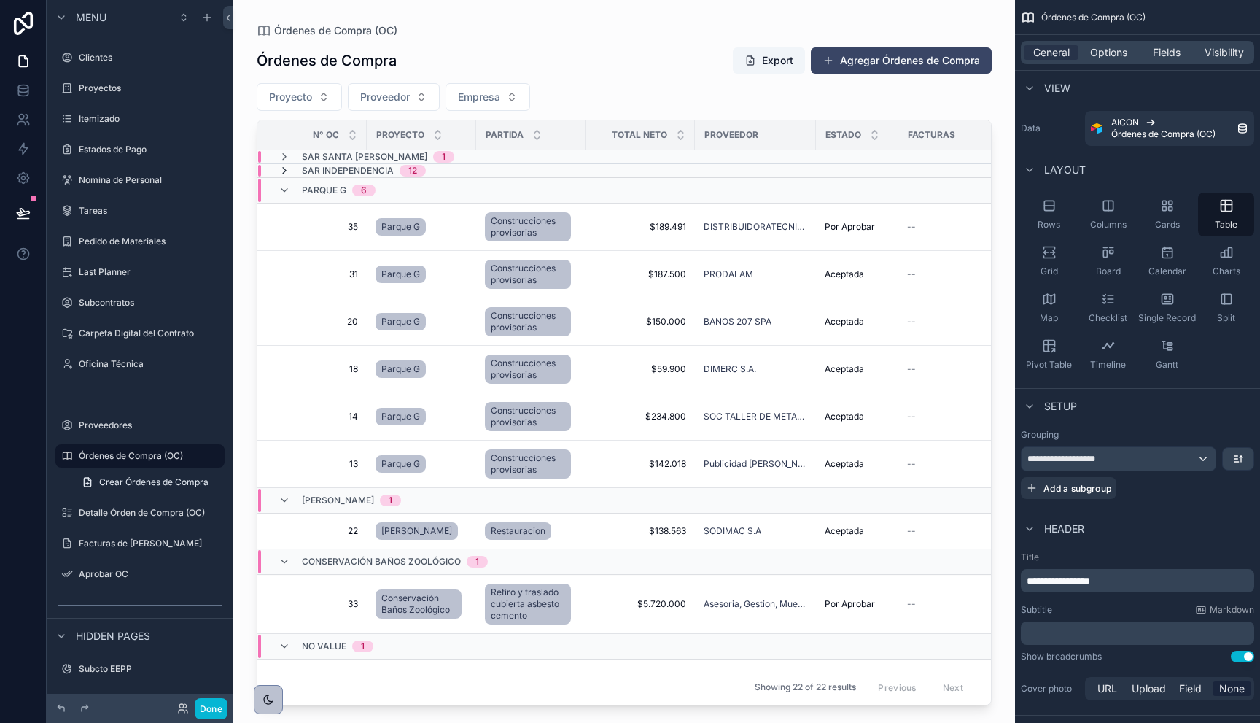
click at [287, 168] on icon "scrollable content" at bounding box center [285, 171] width 12 height 12
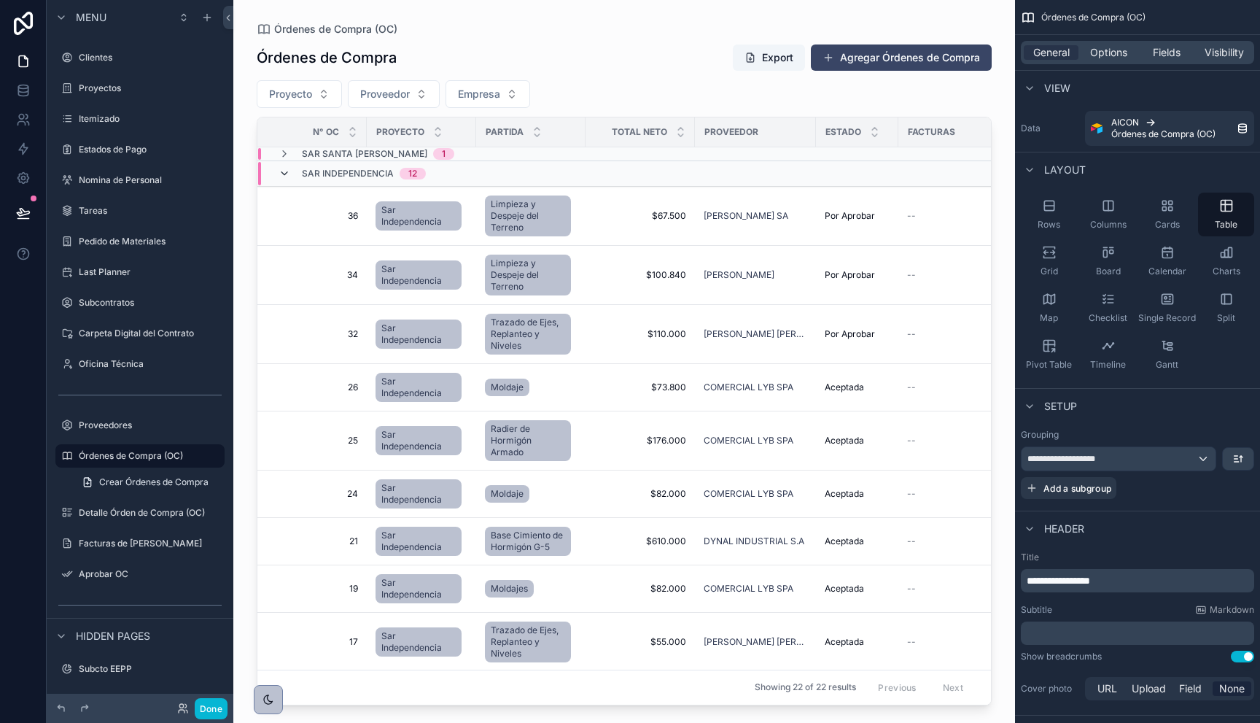
click at [284, 170] on icon "scrollable content" at bounding box center [285, 174] width 12 height 12
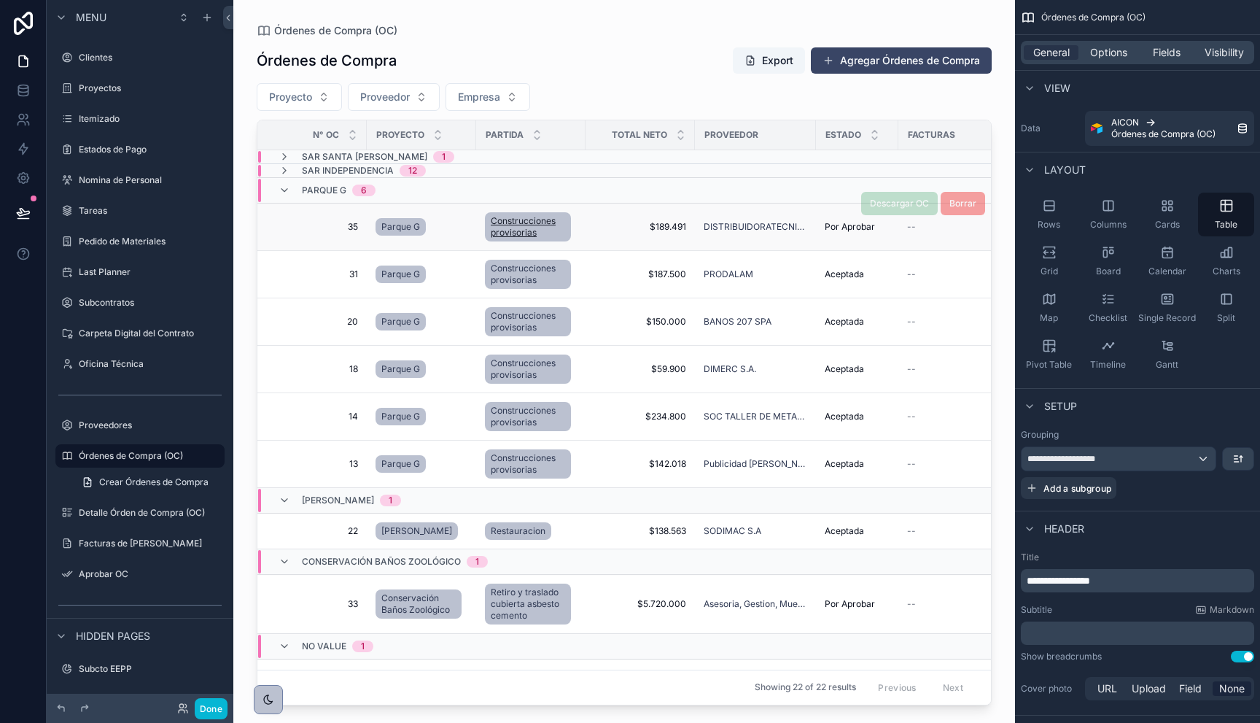
click at [503, 222] on span "Construcciones provisorias" at bounding box center [528, 226] width 74 height 23
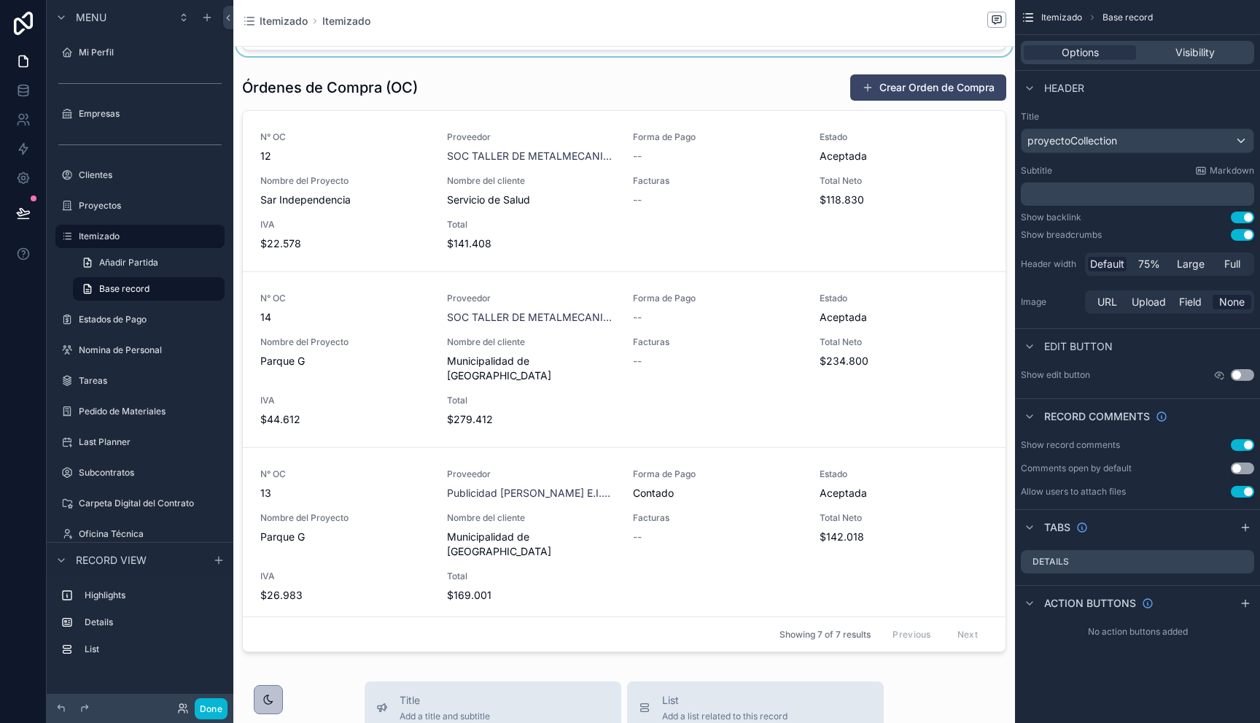
scroll to position [494, 0]
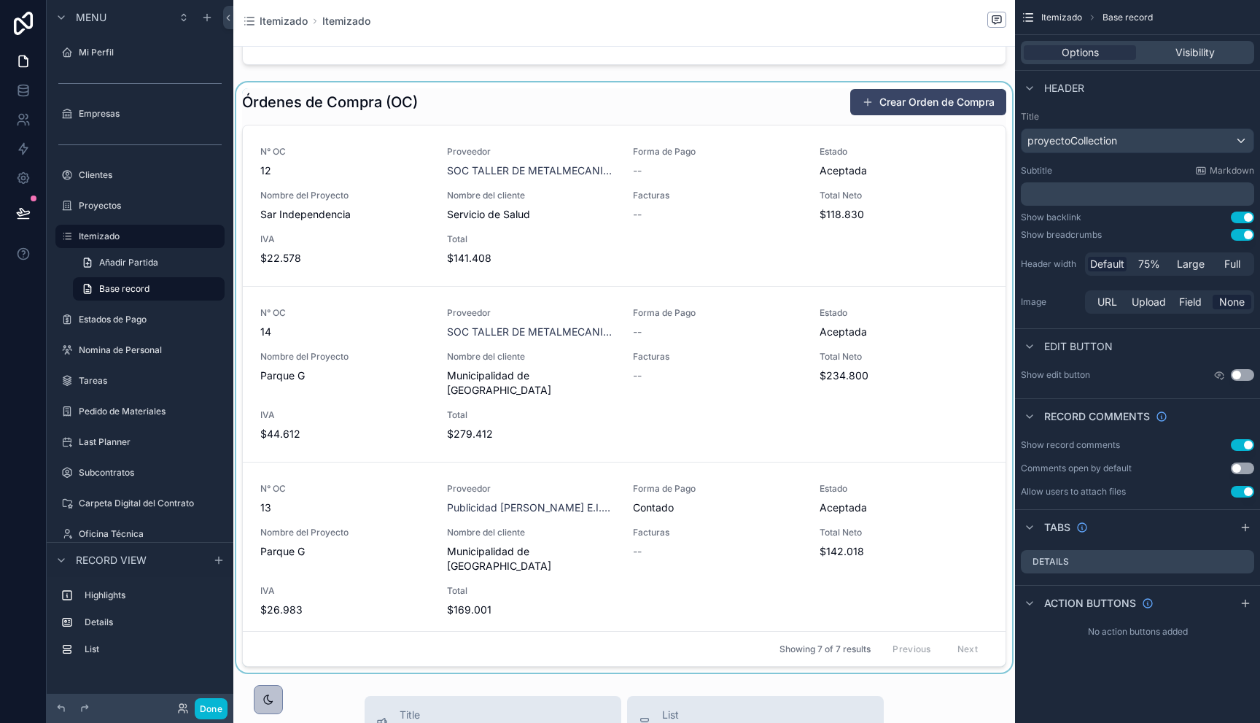
click at [975, 648] on div "scrollable content" at bounding box center [624, 377] width 782 height 590
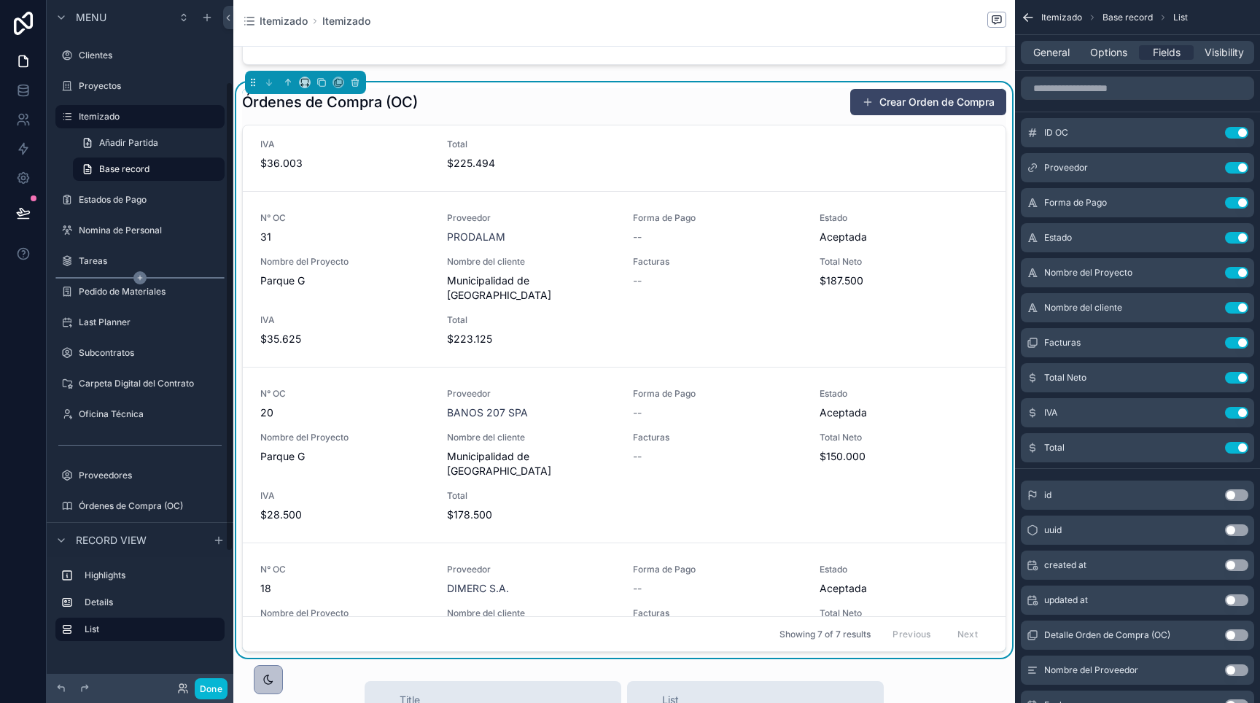
scroll to position [119, 0]
click at [119, 294] on label "Pedido de Materiales" at bounding box center [137, 293] width 117 height 12
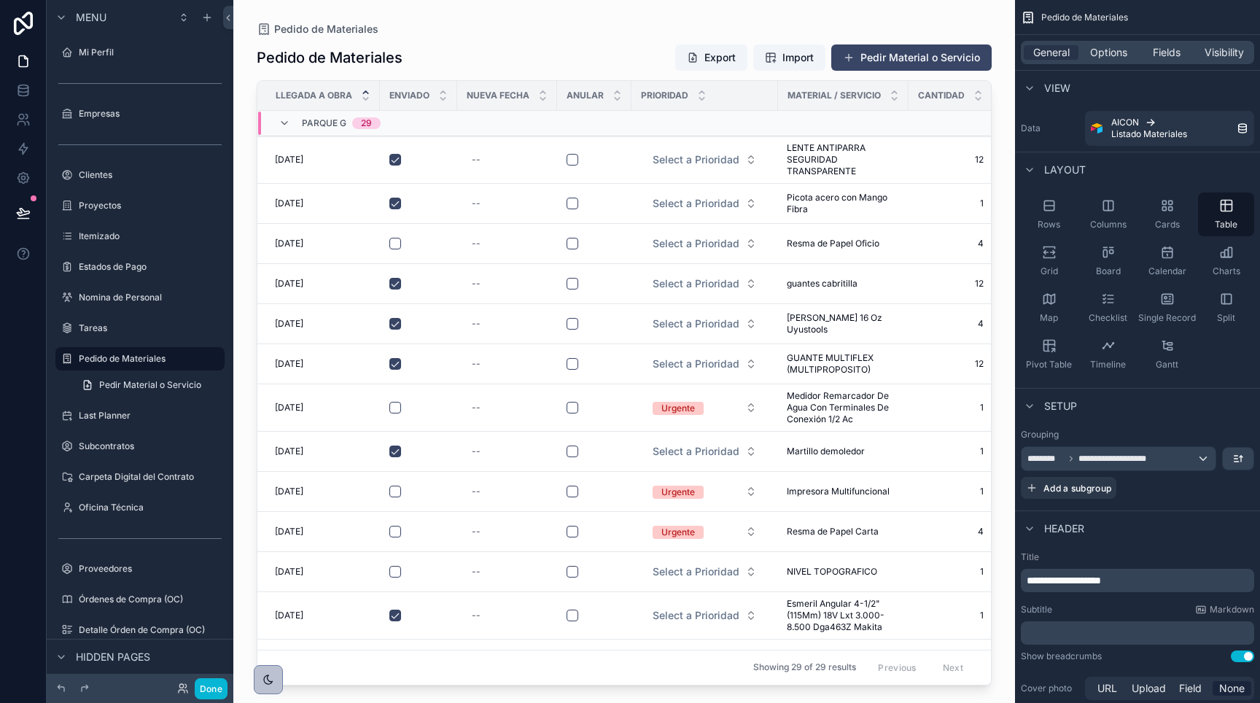
click at [746, 171] on div "scrollable content" at bounding box center [624, 342] width 782 height 685
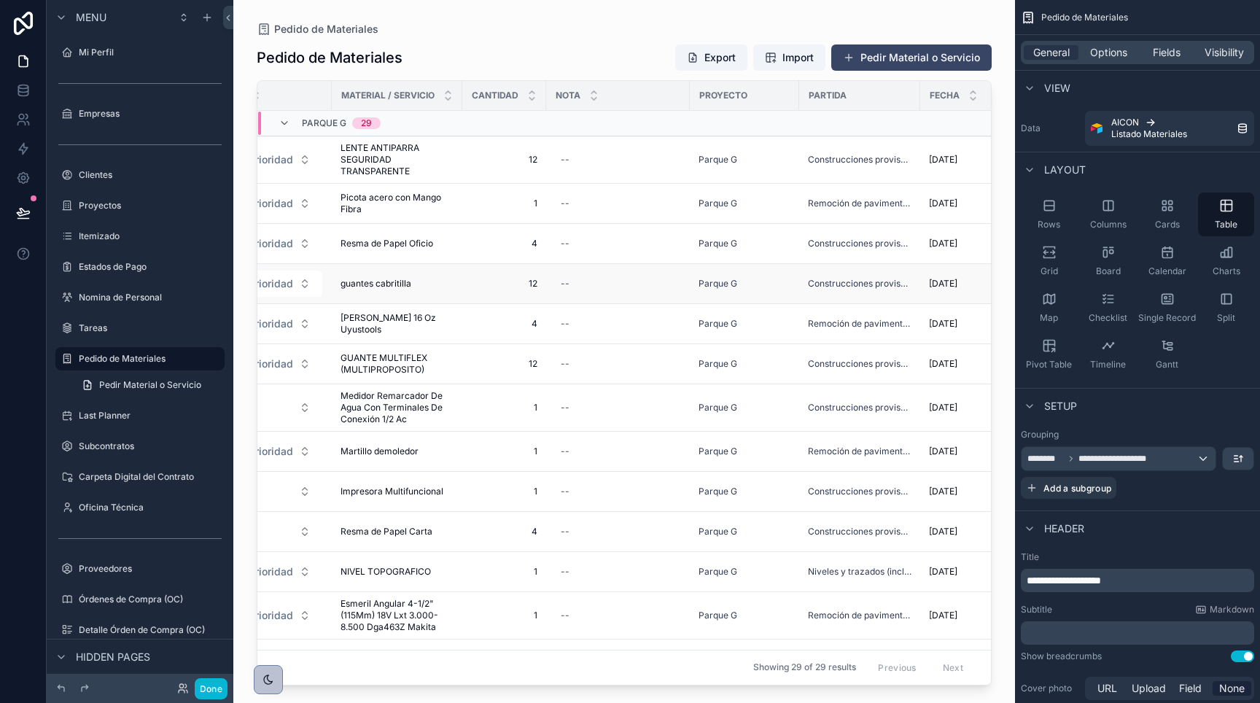
scroll to position [0, 595]
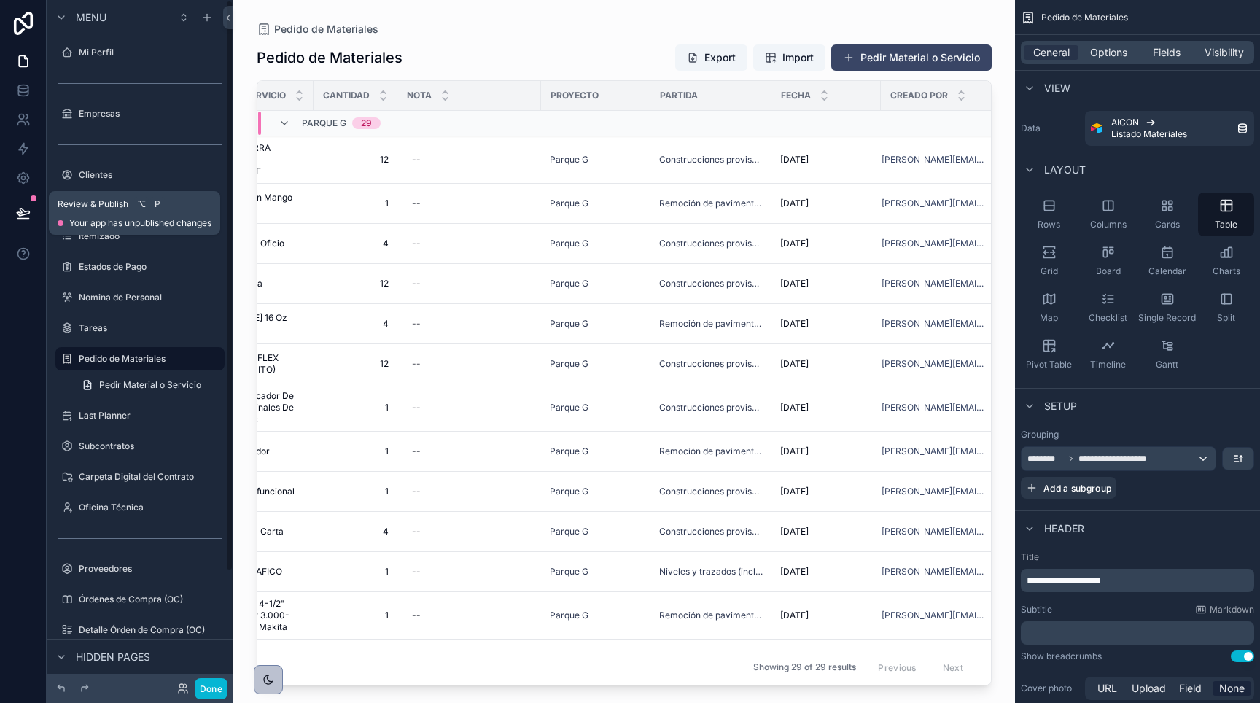
click at [25, 212] on icon at bounding box center [23, 213] width 15 height 15
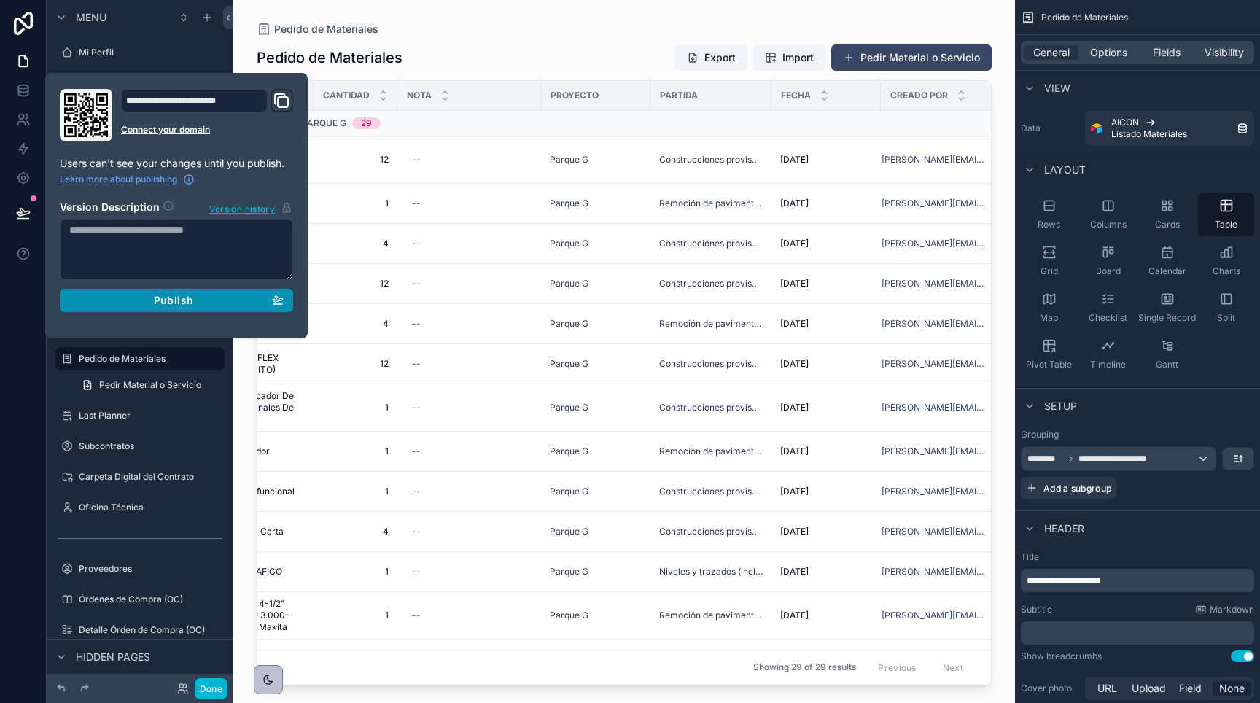
click at [136, 296] on div "Publish" at bounding box center [176, 300] width 214 height 13
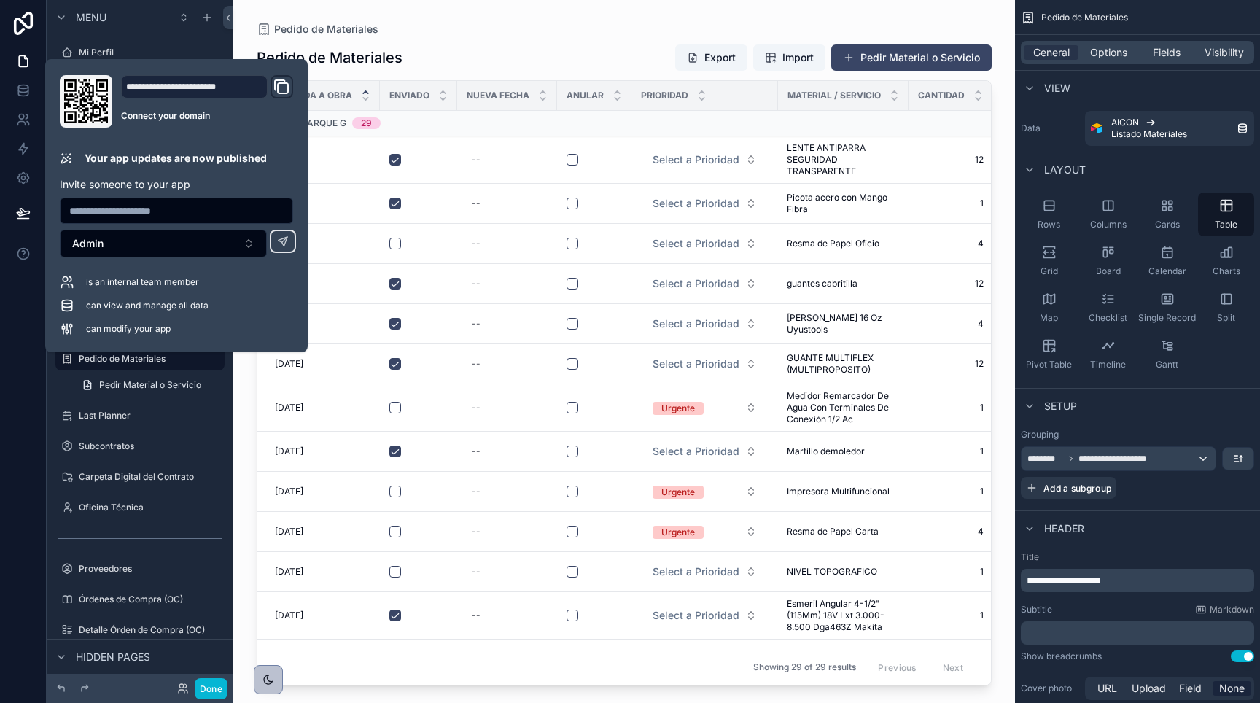
click at [438, 38] on div "Pedido de Materiales Export Import Pedir Material o Servicio Llegada a Obra Env…" at bounding box center [624, 360] width 735 height 650
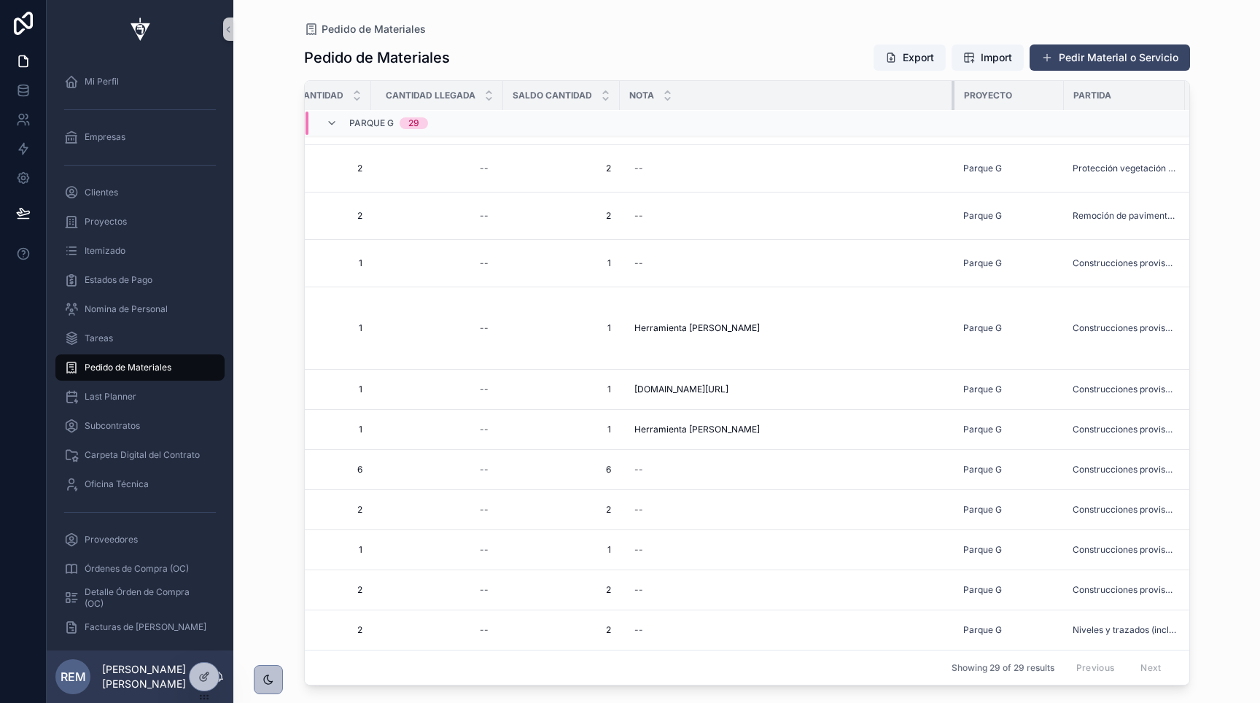
scroll to position [871, 669]
drag, startPoint x: 736, startPoint y: 89, endPoint x: 950, endPoint y: 111, distance: 215.5
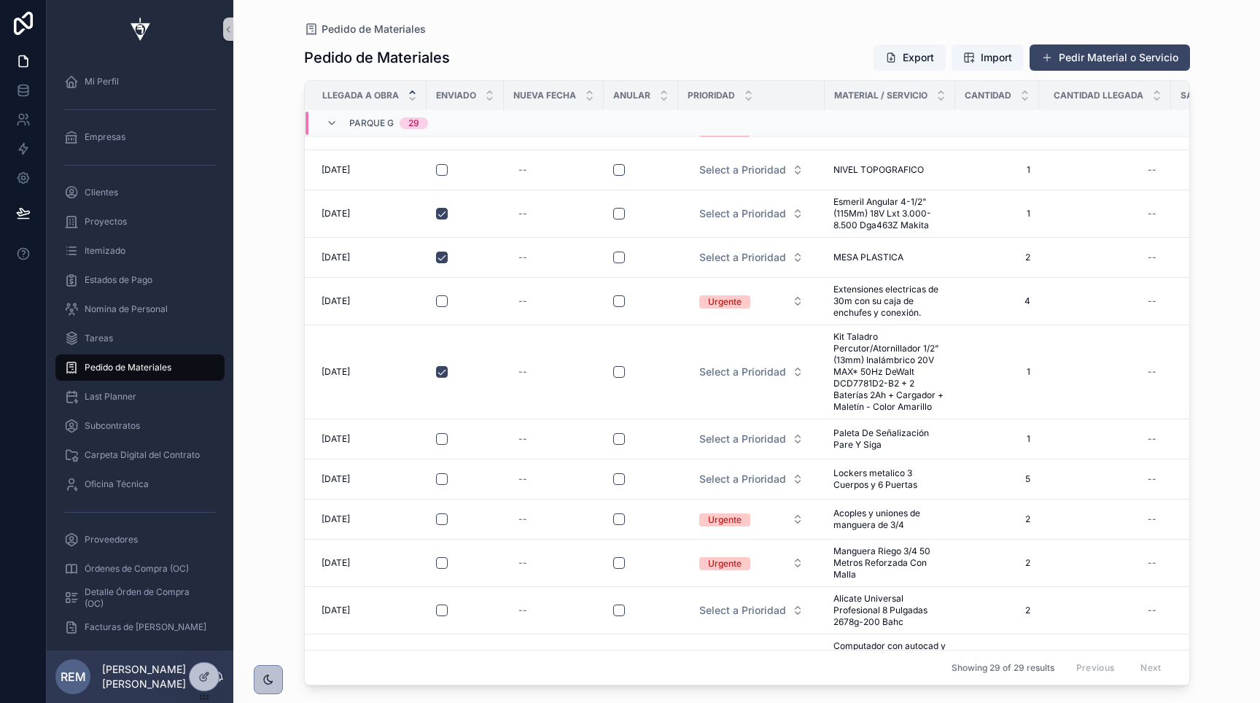
scroll to position [0, 1]
